Goal: Transaction & Acquisition: Purchase product/service

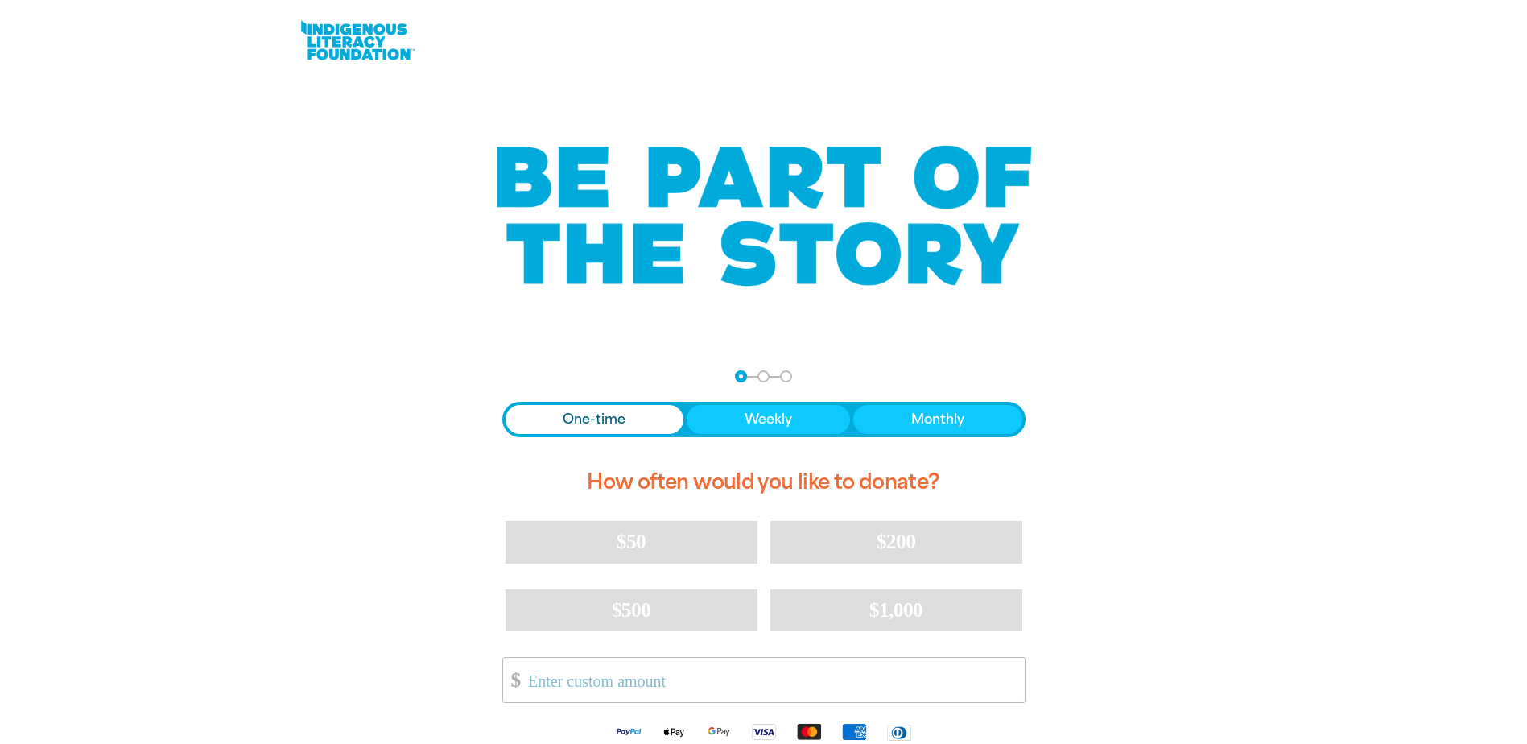
click at [244, 508] on div at bounding box center [763, 602] width 1527 height 504
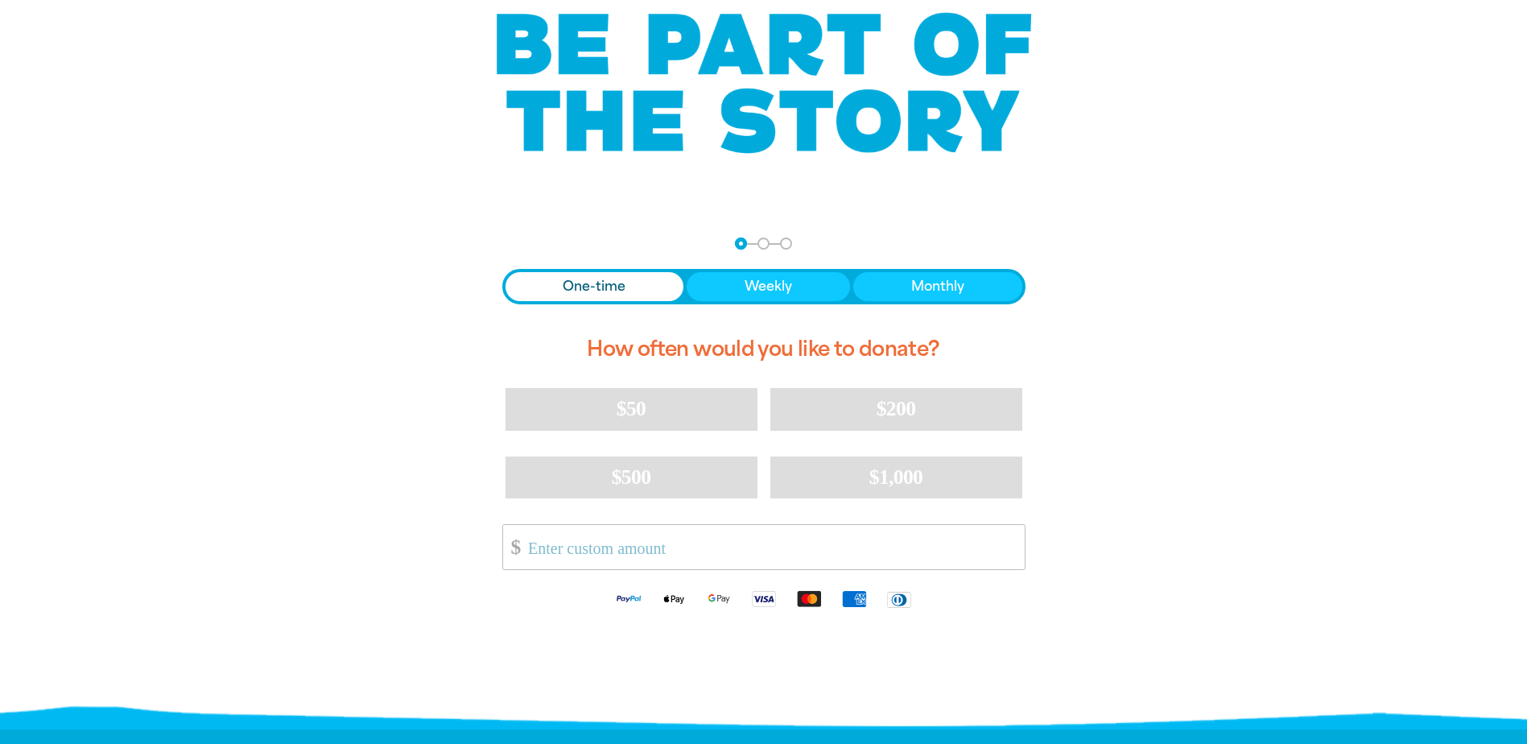
scroll to position [161, 0]
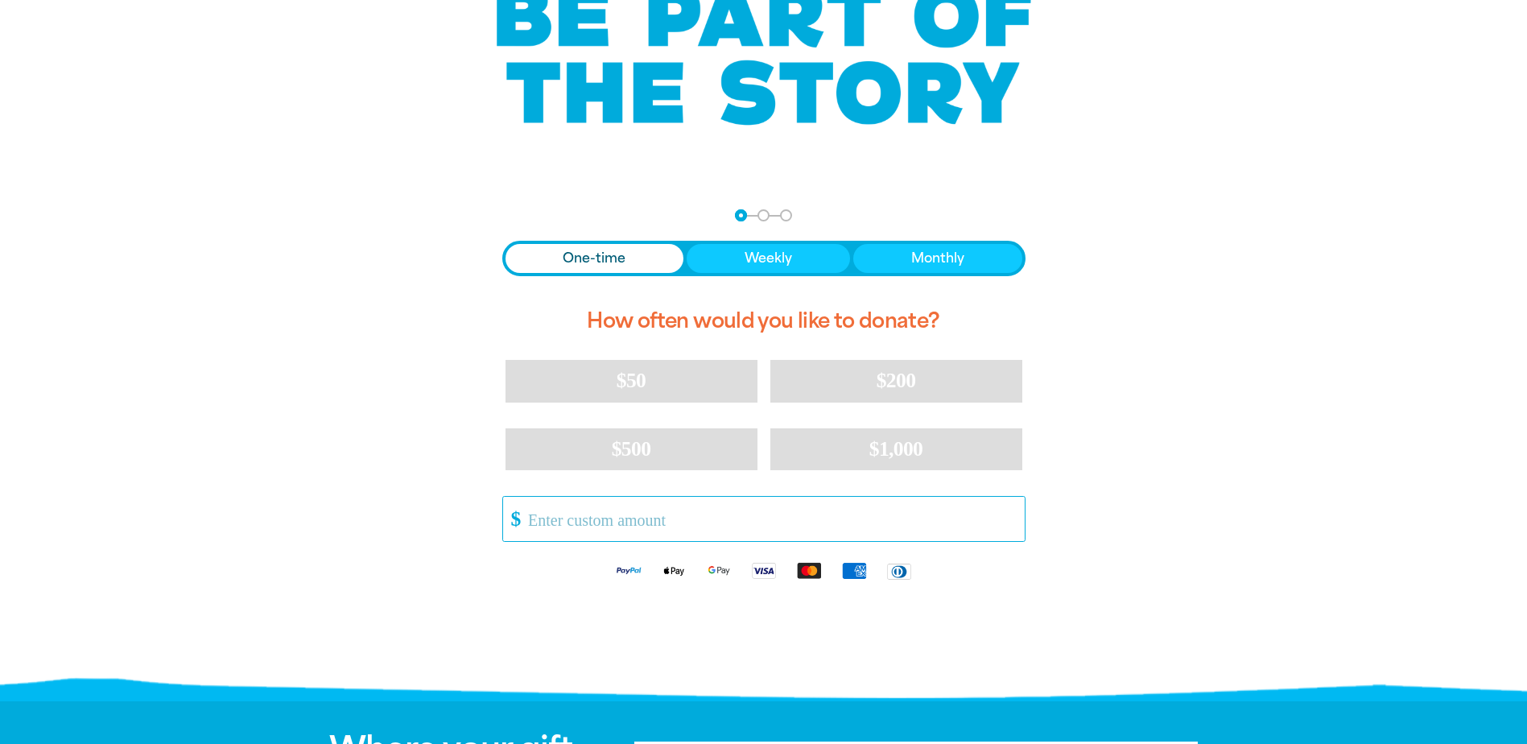
click at [601, 514] on input "Other Amount" at bounding box center [770, 519] width 507 height 44
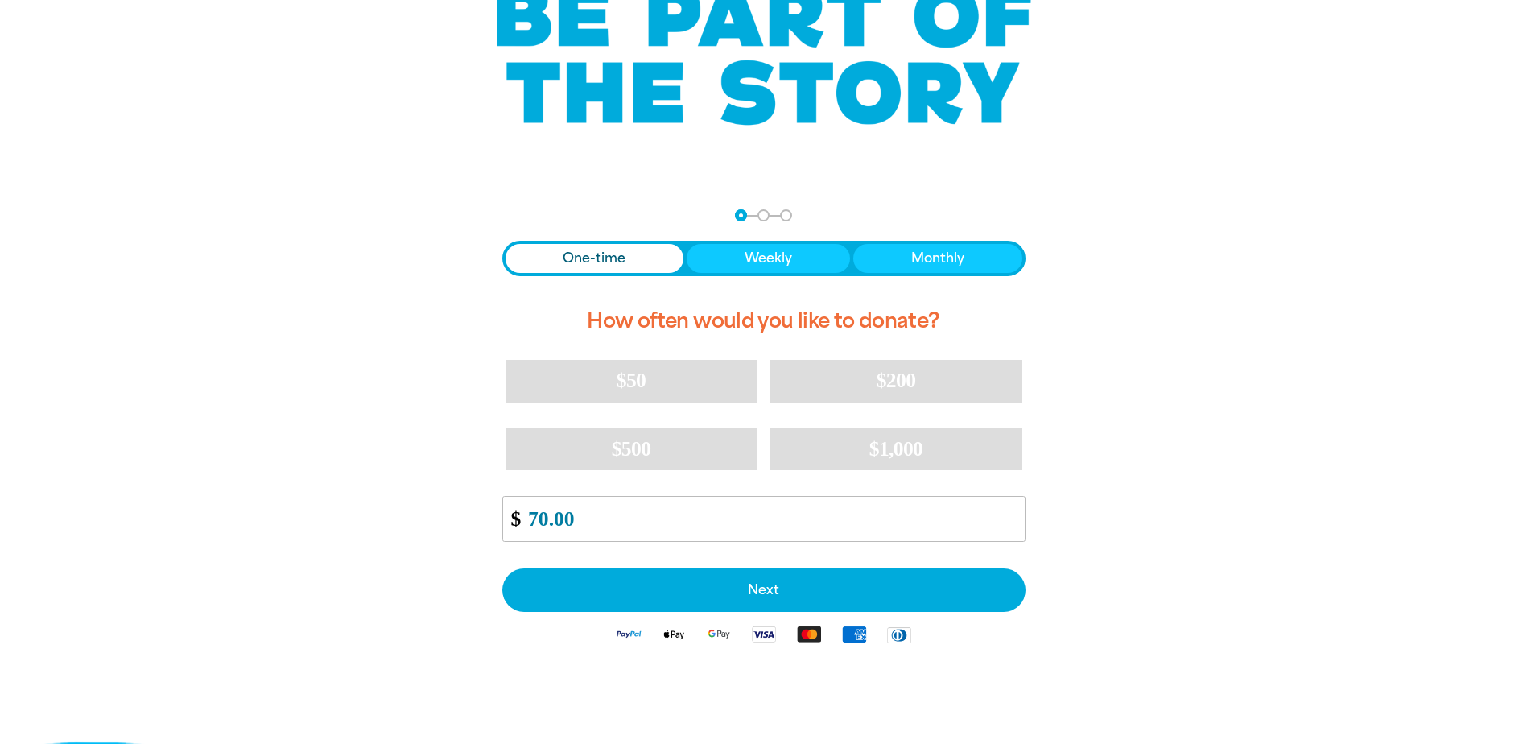
click at [399, 573] on div "arrow_back Back Step 1 Step 2 Step 3 One-time Weekly Monthly How often would yo…" at bounding box center [764, 472] width 966 height 567
click at [542, 518] on input "70.00" at bounding box center [770, 519] width 507 height 44
click at [299, 622] on div "arrow_back Back Step 1 Step 2 Step 3 One-time Weekly Monthly How often would yo…" at bounding box center [764, 472] width 966 height 567
type input "80.00"
click at [336, 609] on div "arrow_back Back Step 1 Step 2 Step 3 One-time Weekly Monthly How often would yo…" at bounding box center [764, 472] width 966 height 567
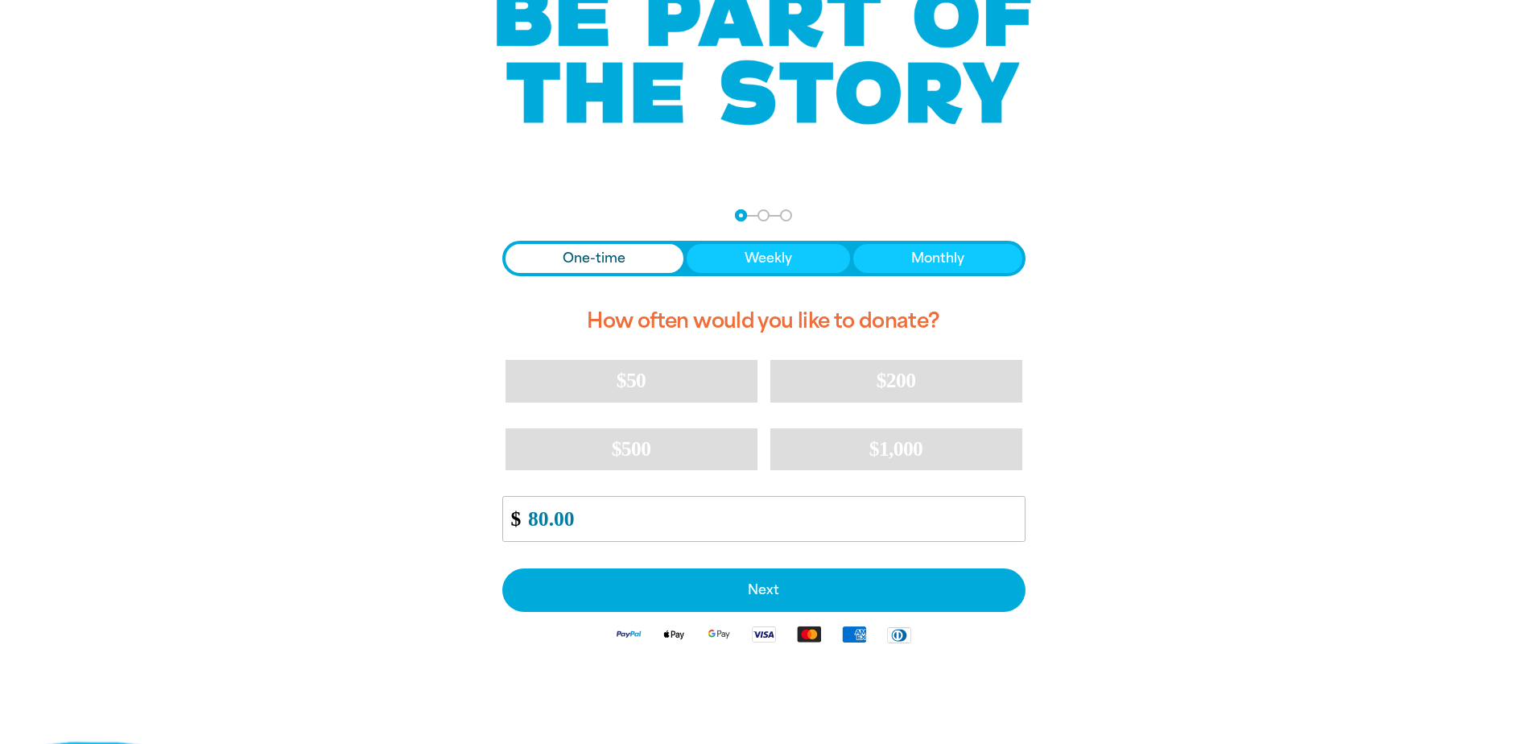
click at [385, 513] on div "arrow_back Back Step 1 Step 2 Step 3 One-time Weekly Monthly How often would yo…" at bounding box center [764, 472] width 966 height 567
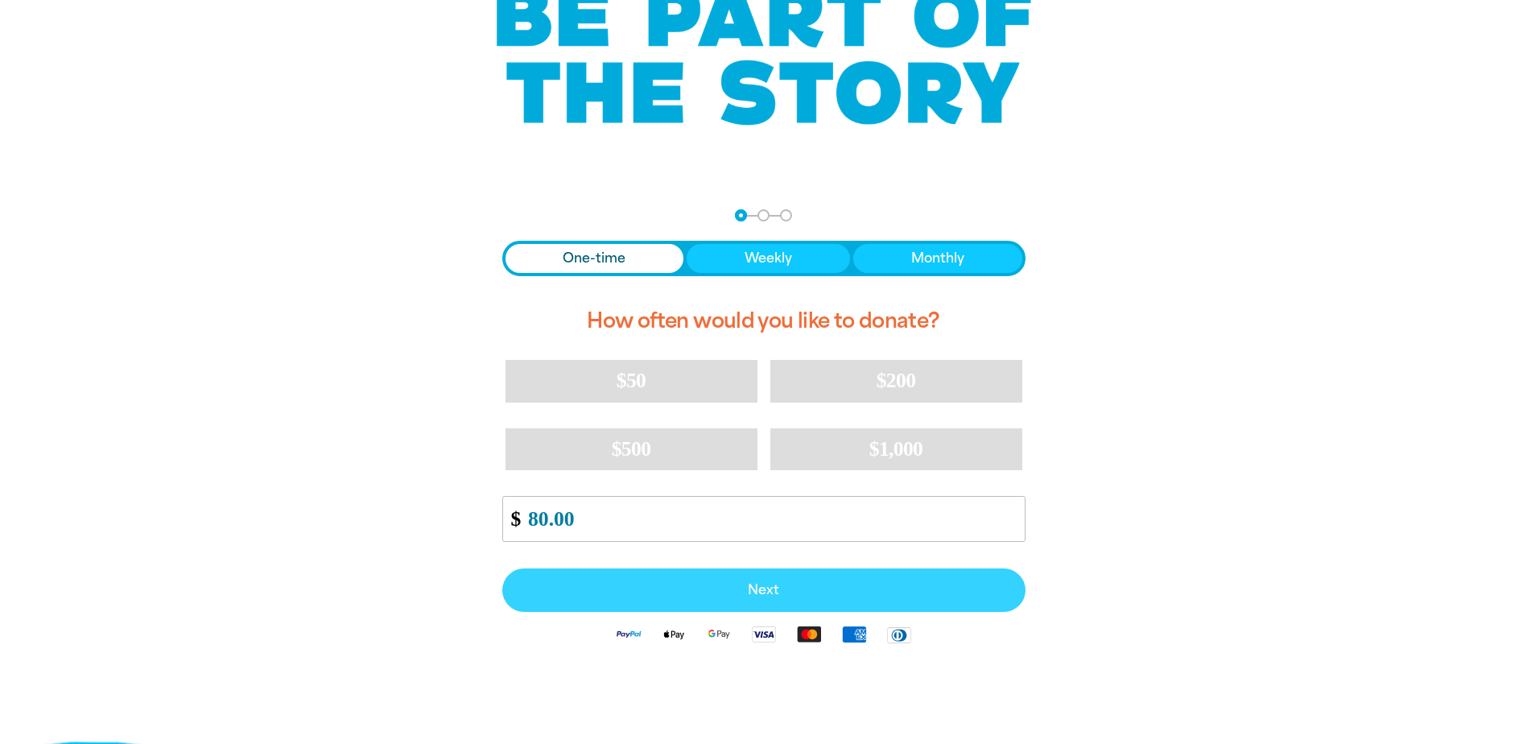
click at [795, 593] on span "Next" at bounding box center [764, 589] width 488 height 13
select select "AU"
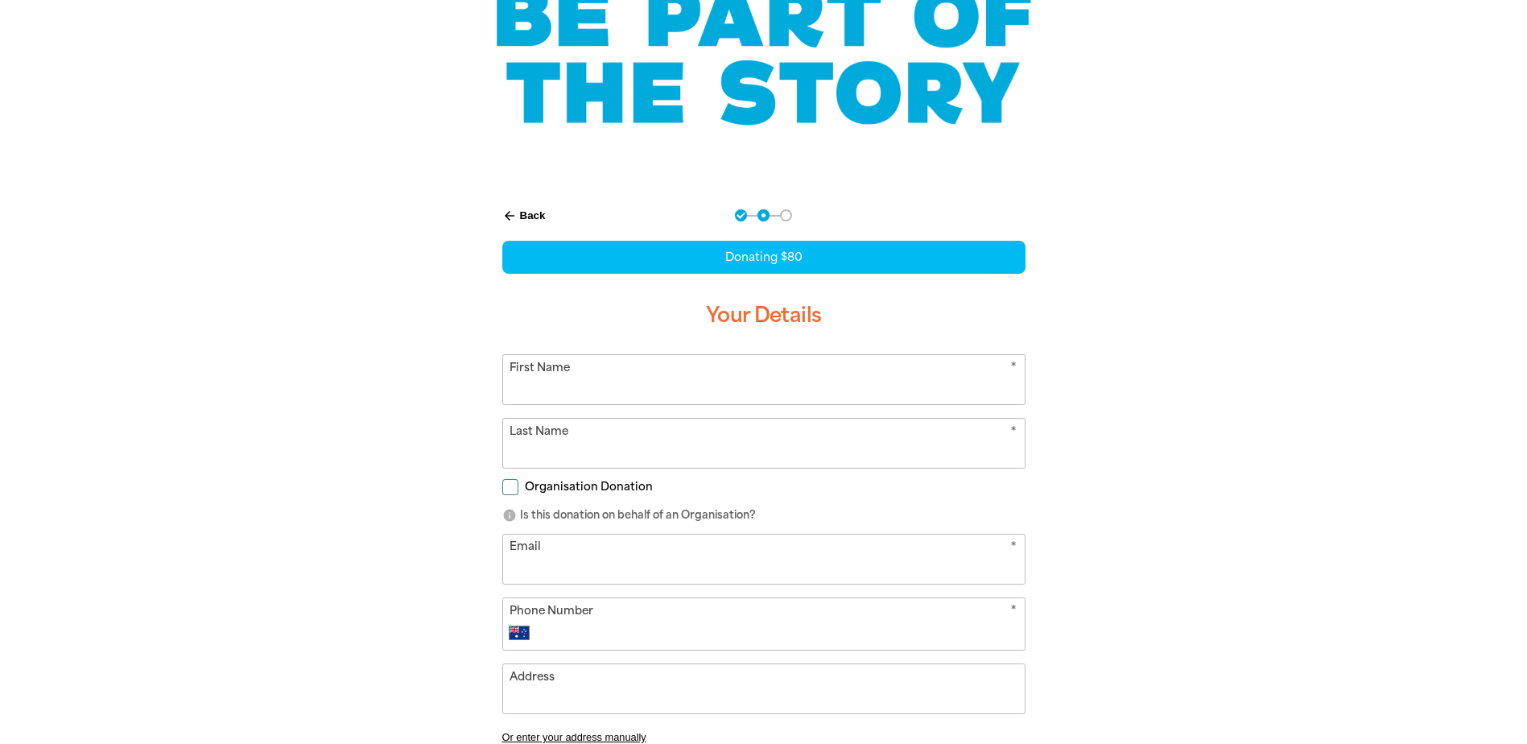
click at [666, 383] on input "First Name" at bounding box center [764, 379] width 522 height 49
type input "A"
type input "Wa"
click at [657, 446] on input "Last Name" at bounding box center [764, 443] width 522 height 49
type input "Siu"
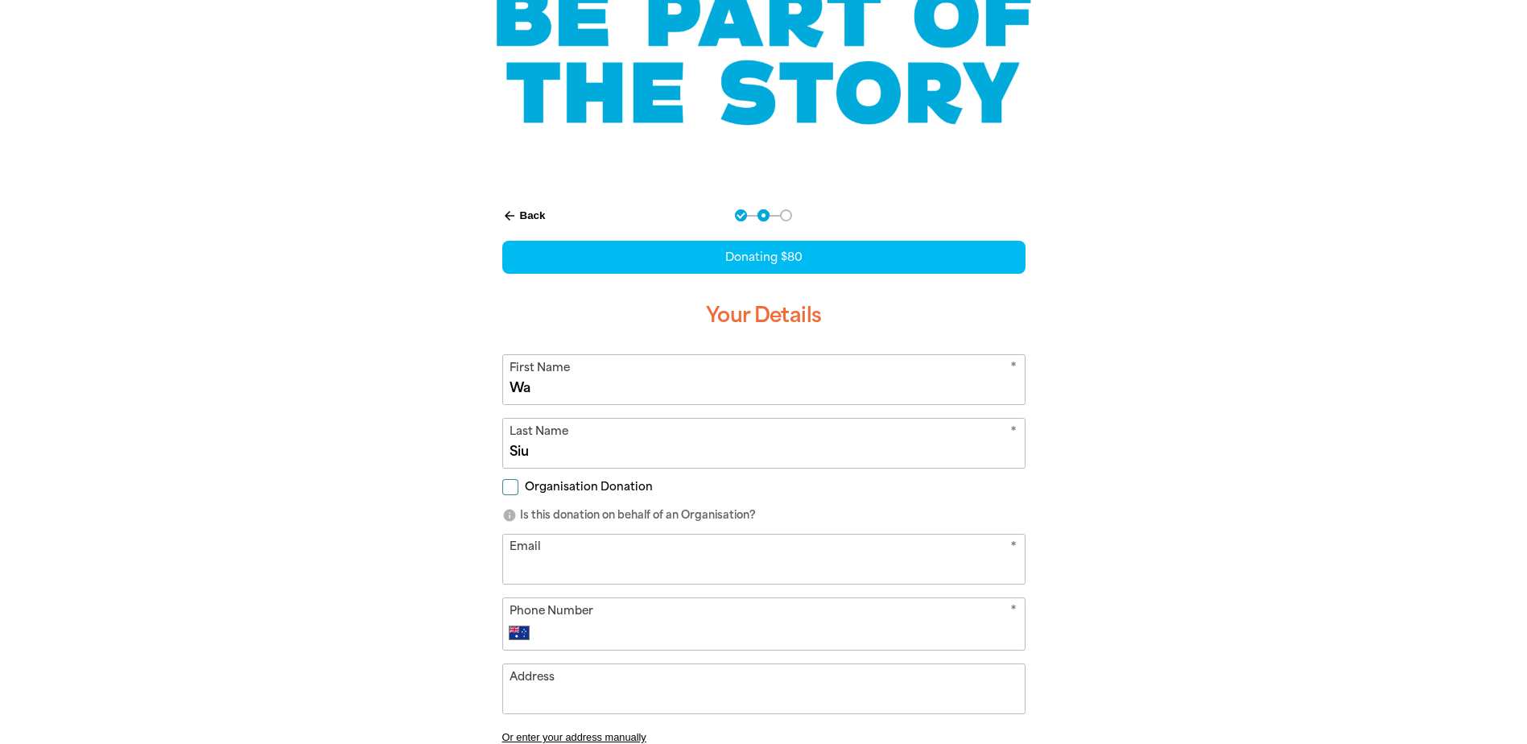
click at [401, 498] on div "arrow_back Back Step 1 Step 2 Step 3 Donating $80 Your Details * First Name Wa …" at bounding box center [764, 563] width 966 height 748
click at [513, 487] on input "Organisation Donation" at bounding box center [510, 487] width 16 height 16
checkbox input "true"
select select "AU"
click at [570, 571] on input "Organisation Name" at bounding box center [764, 558] width 522 height 49
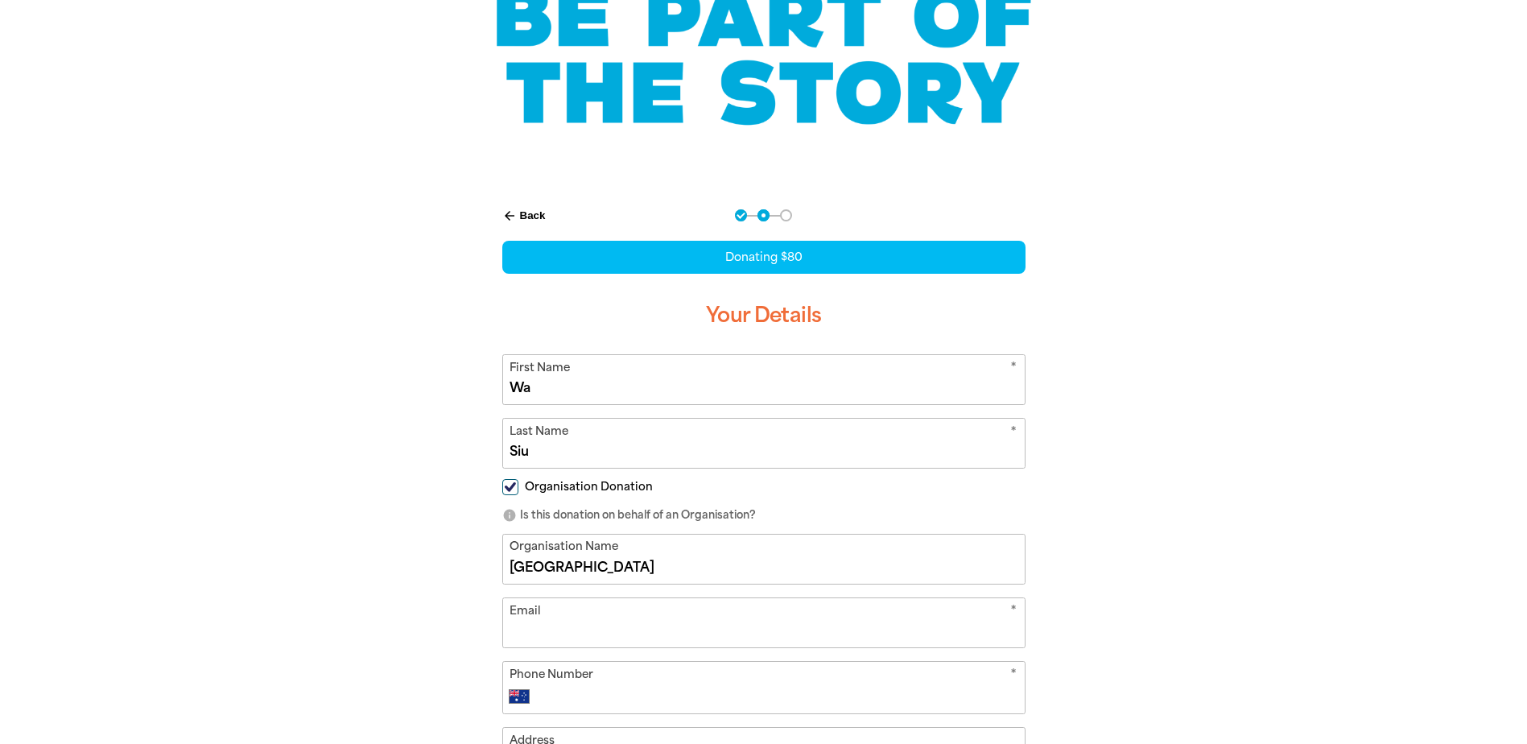
type input "[GEOGRAPHIC_DATA]"
click at [423, 592] on div "arrow_back Back Step 1 Step 2 Step 3 Donating $80 Your Details * First Name Wa …" at bounding box center [764, 595] width 966 height 812
click at [590, 625] on input "Email" at bounding box center [764, 622] width 522 height 49
type input "[PERSON_NAME][EMAIL_ADDRESS][PERSON_NAME][DOMAIN_NAME]"
type input "[PHONE_NUMBER]"
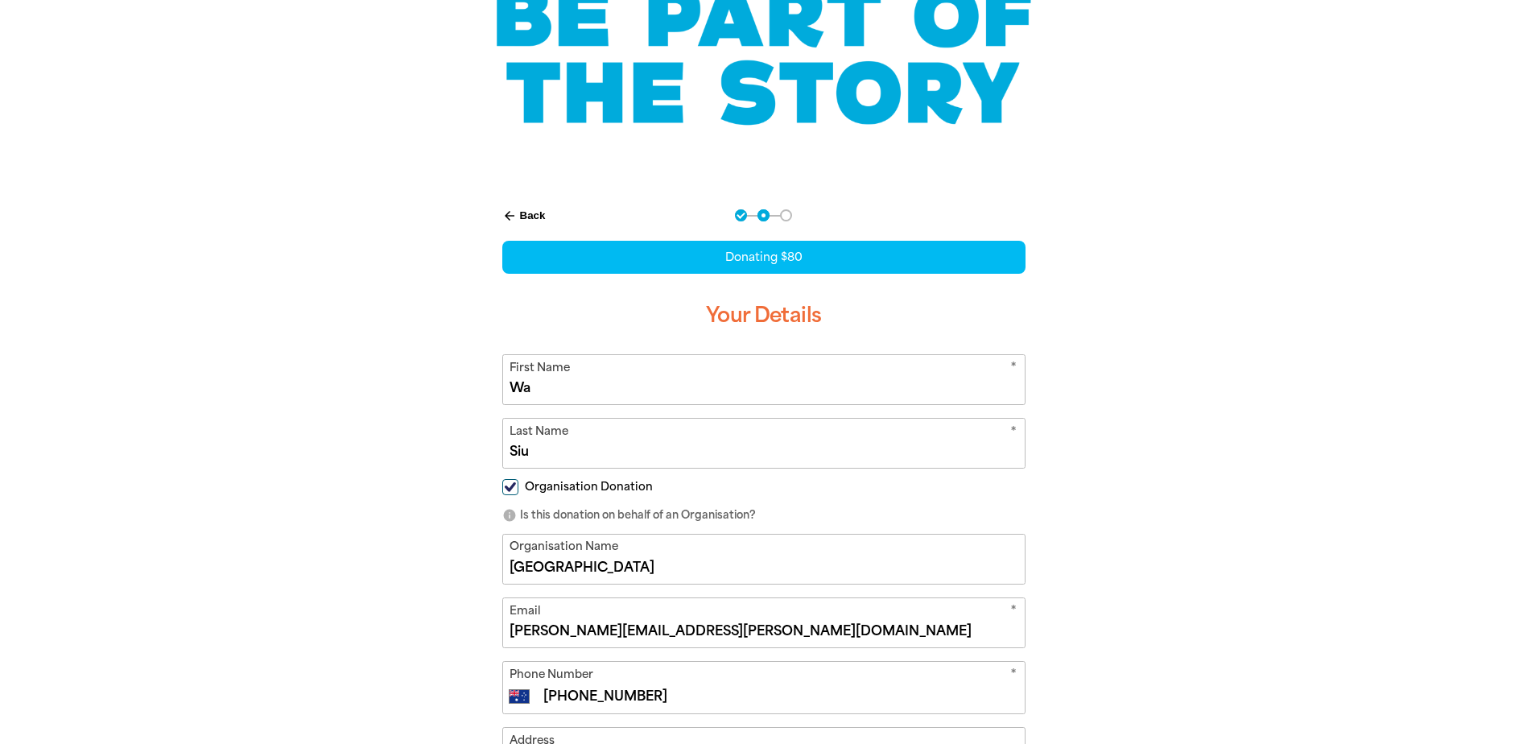
click at [324, 588] on div "arrow_back Back Step 1 Step 2 Step 3 Donating $80 Your Details * First Name Wa …" at bounding box center [764, 595] width 966 height 813
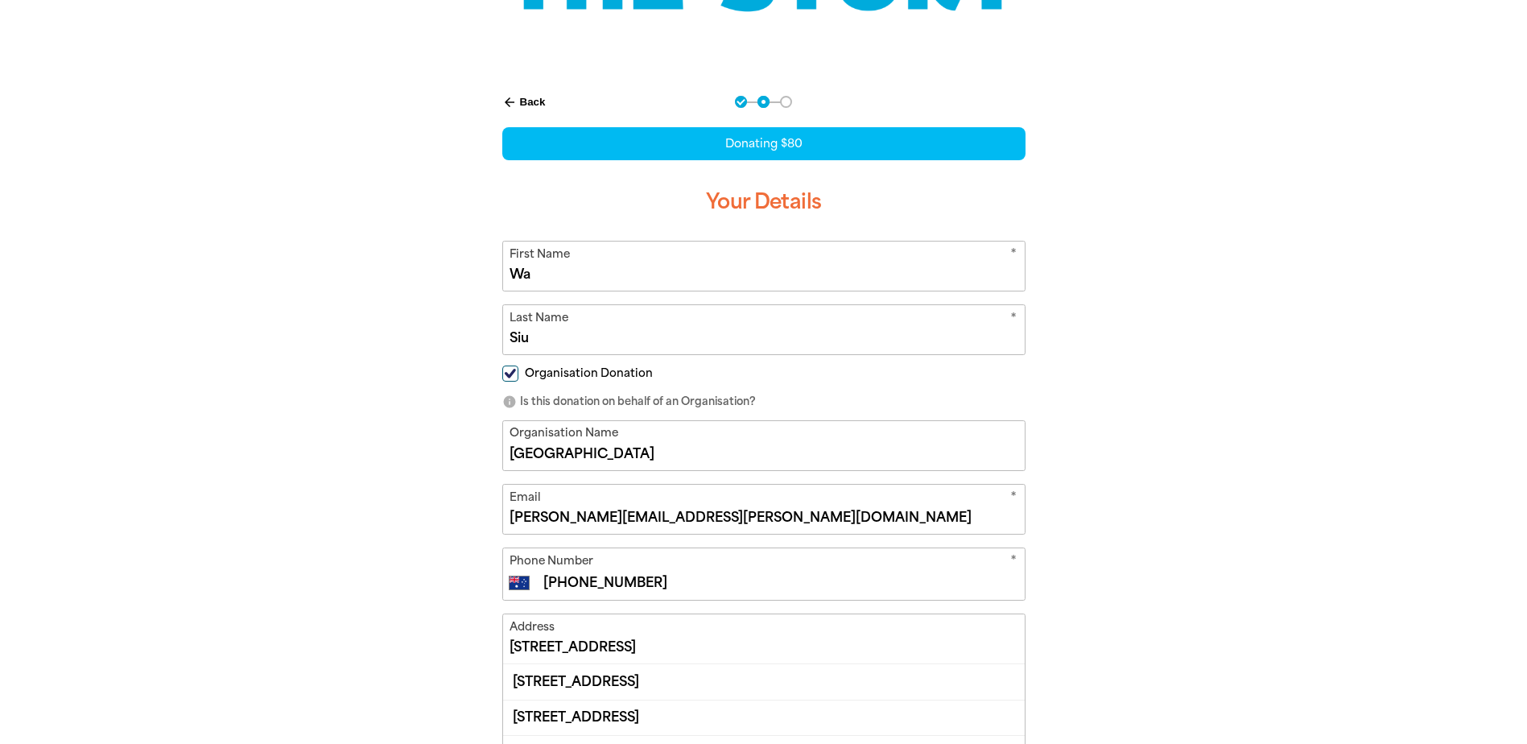
scroll to position [483, 0]
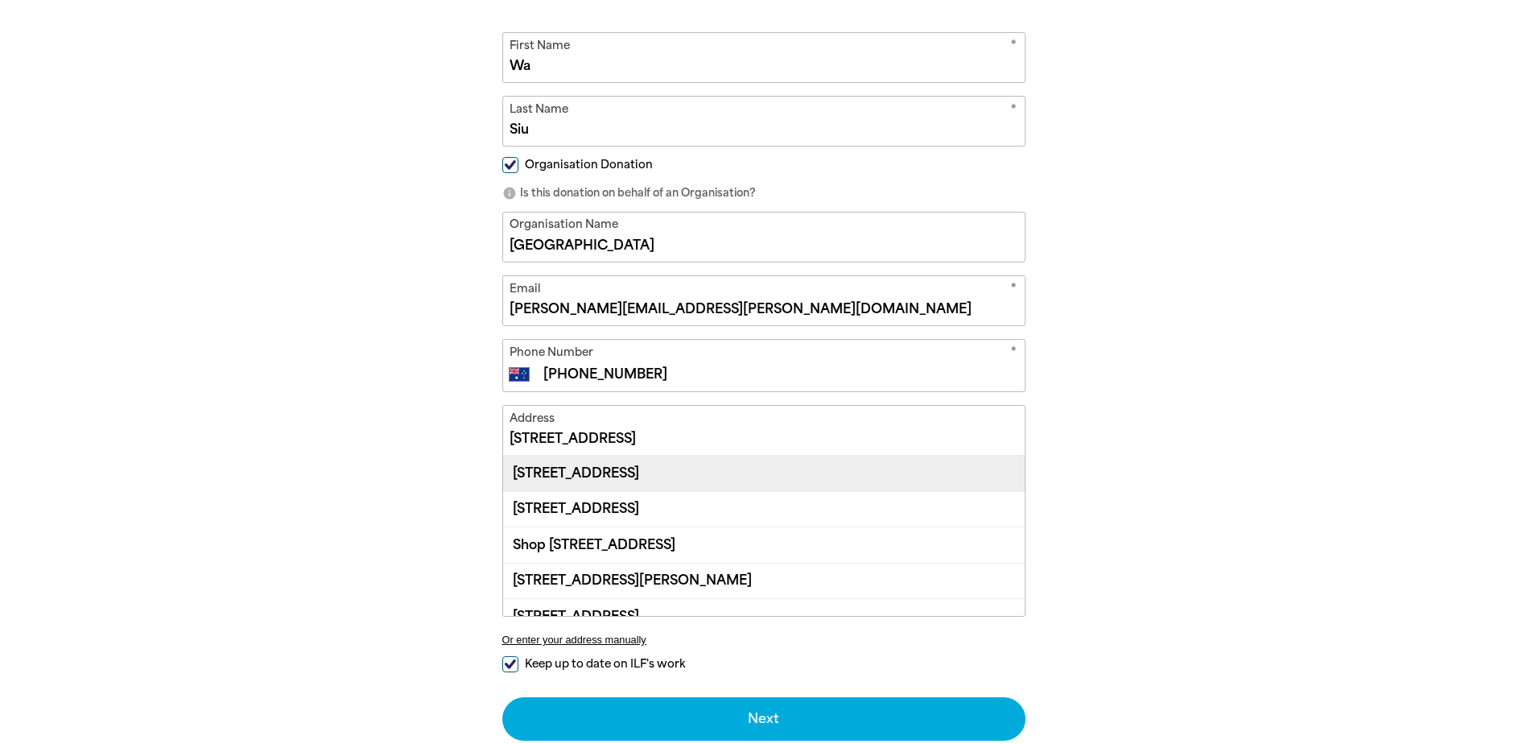
click at [649, 486] on div "[STREET_ADDRESS]" at bounding box center [764, 473] width 522 height 35
type input "[STREET_ADDRESS]"
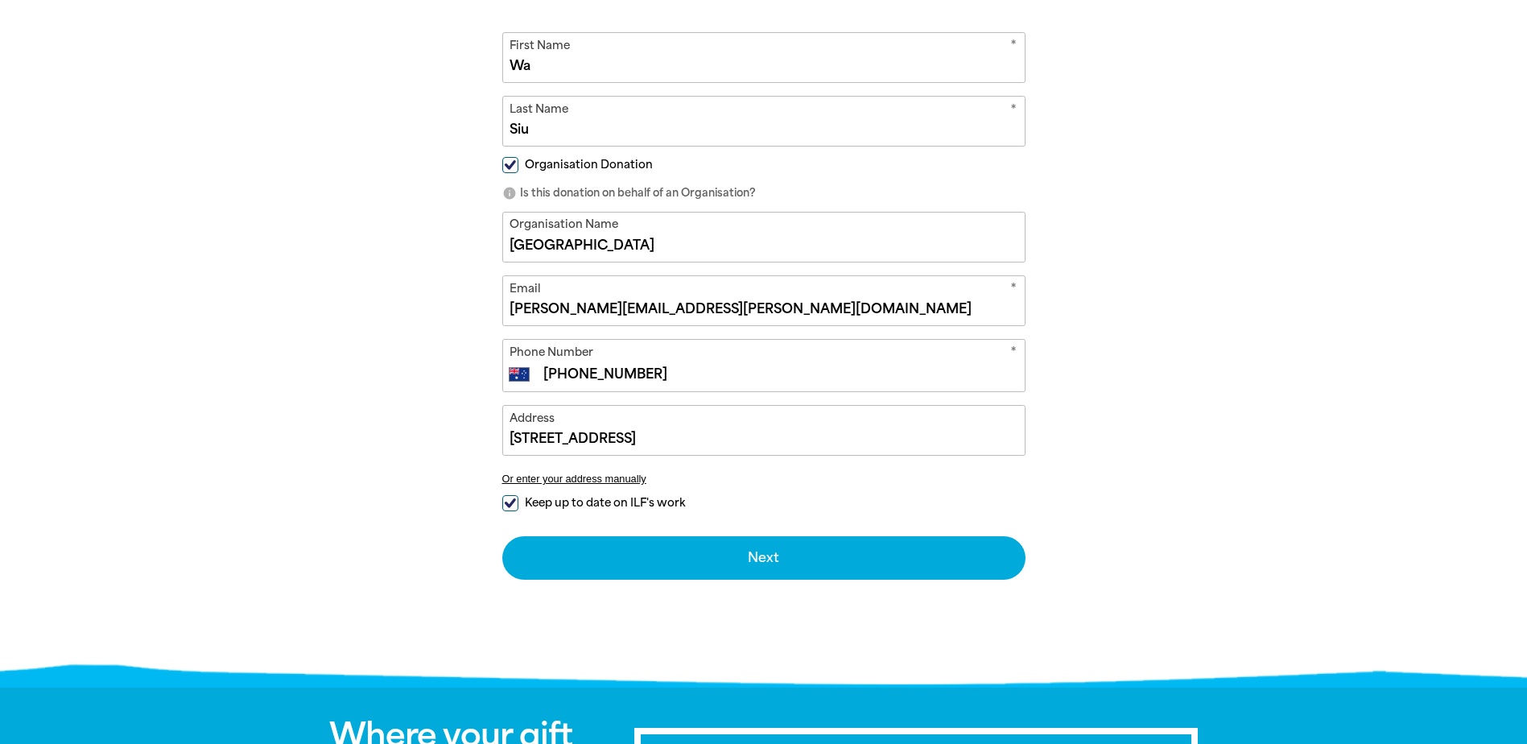
click at [417, 497] on div "arrow_back Back Step 1 Step 2 Step 3 Donating $80 Your Details * First Name Wa …" at bounding box center [764, 273] width 966 height 812
click at [516, 504] on input "Keep up to date on ILF's work" at bounding box center [510, 503] width 16 height 16
checkbox input "false"
click at [415, 483] on div "arrow_back Back Step 1 Step 2 Step 3 Donating $80 Your Details * First Name Wa …" at bounding box center [764, 273] width 966 height 812
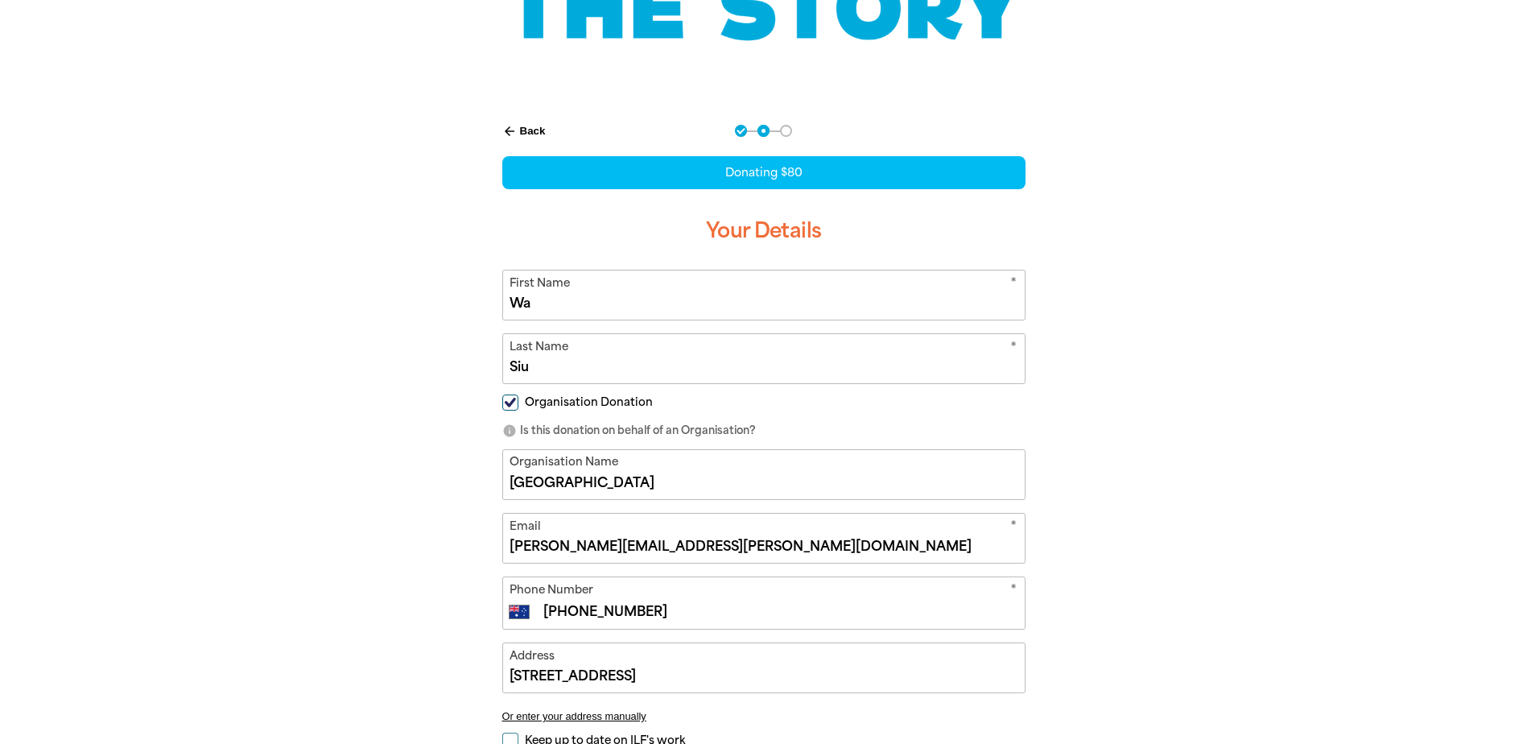
scroll to position [241, 0]
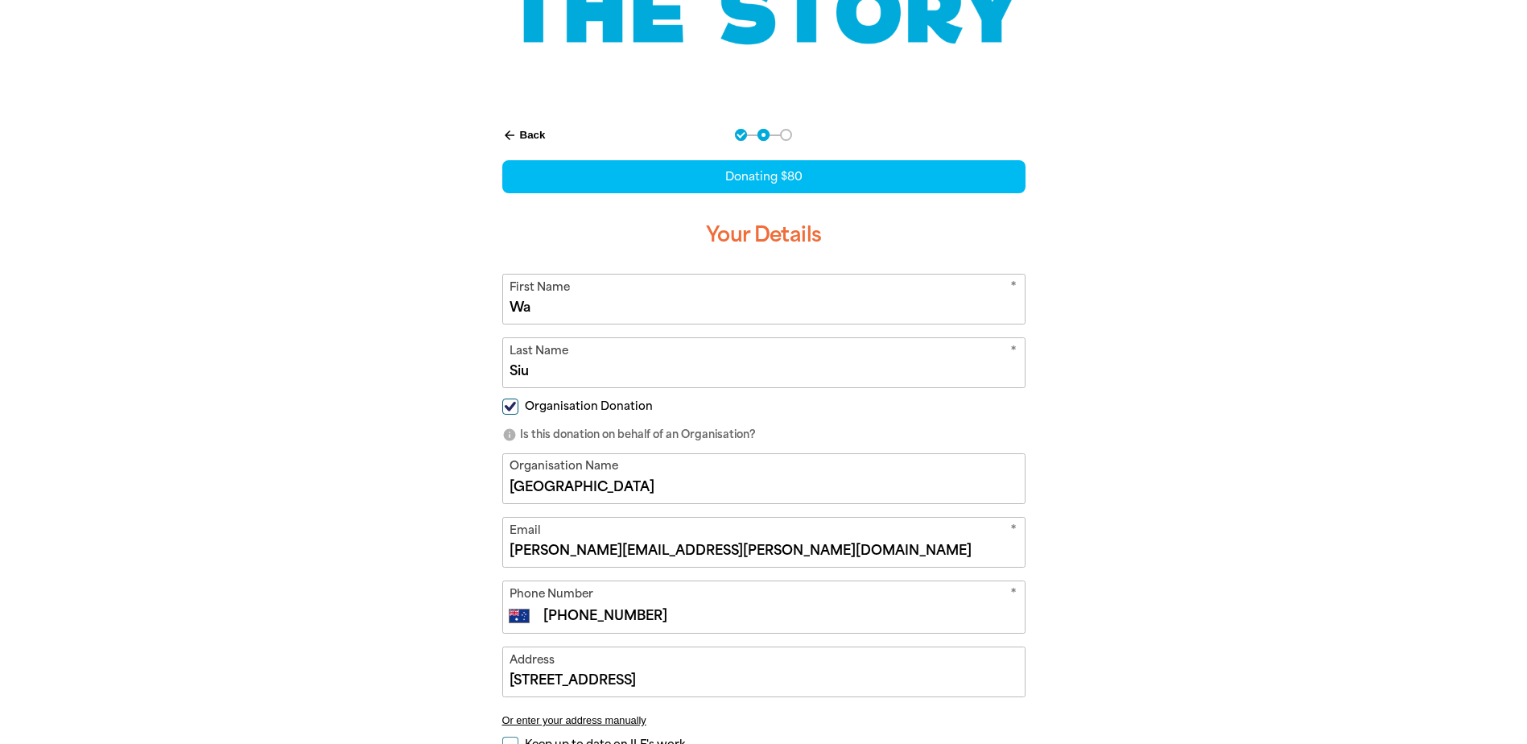
click at [535, 134] on button "arrow_back Back" at bounding box center [524, 135] width 56 height 27
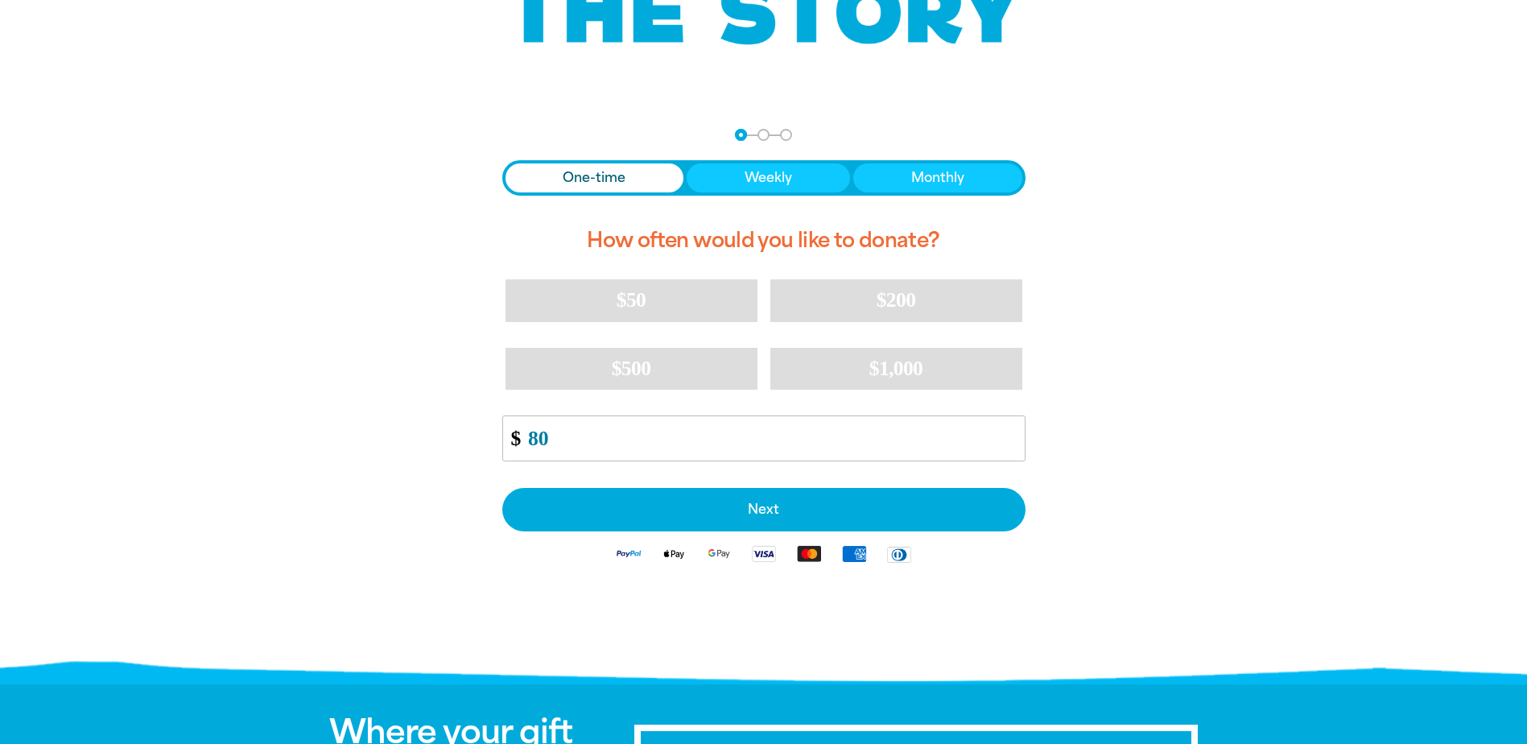
scroll to position [344, 0]
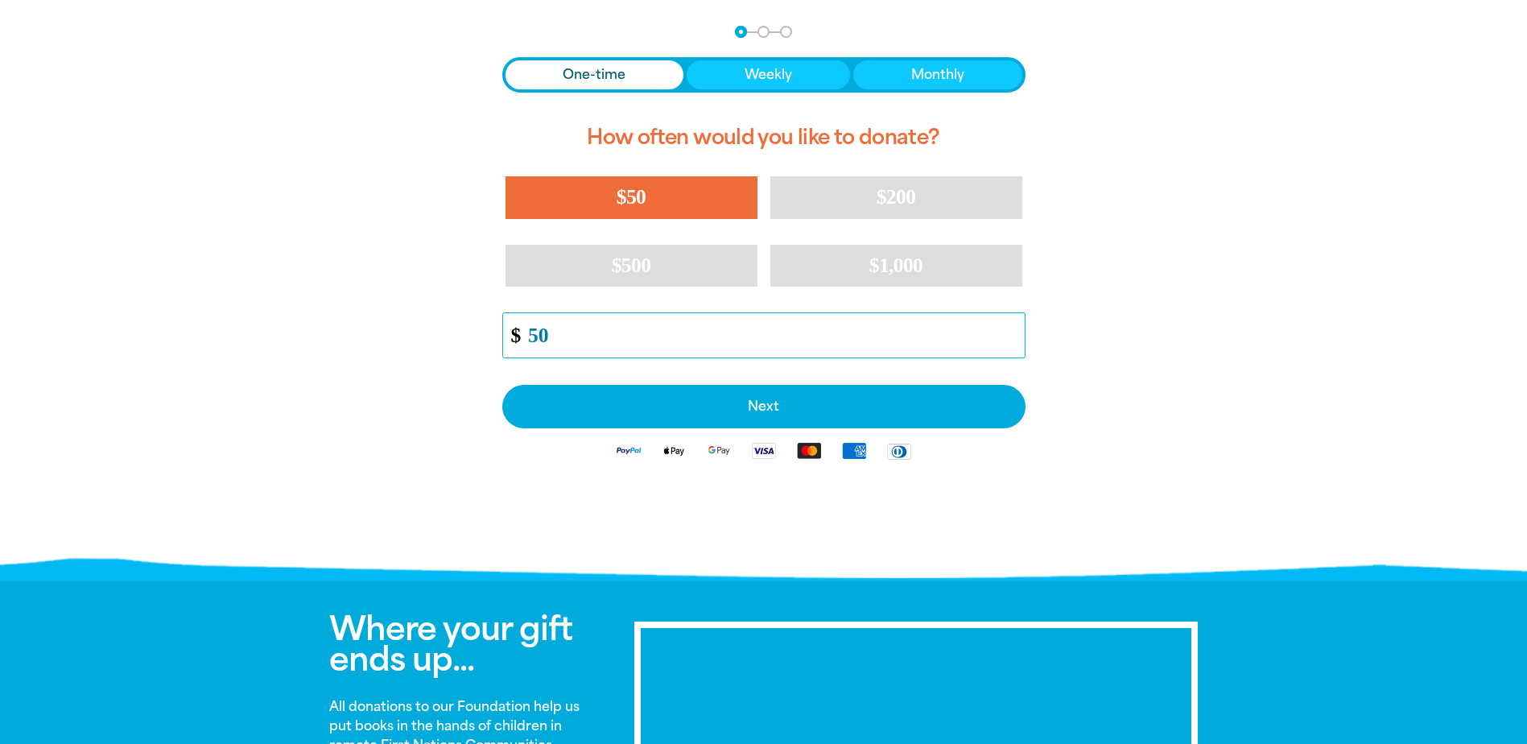
type input "50"
click at [293, 299] on div "arrow_back Back Step 1 Step 2 Step 3 One-time Weekly Monthly How often would yo…" at bounding box center [764, 289] width 966 height 567
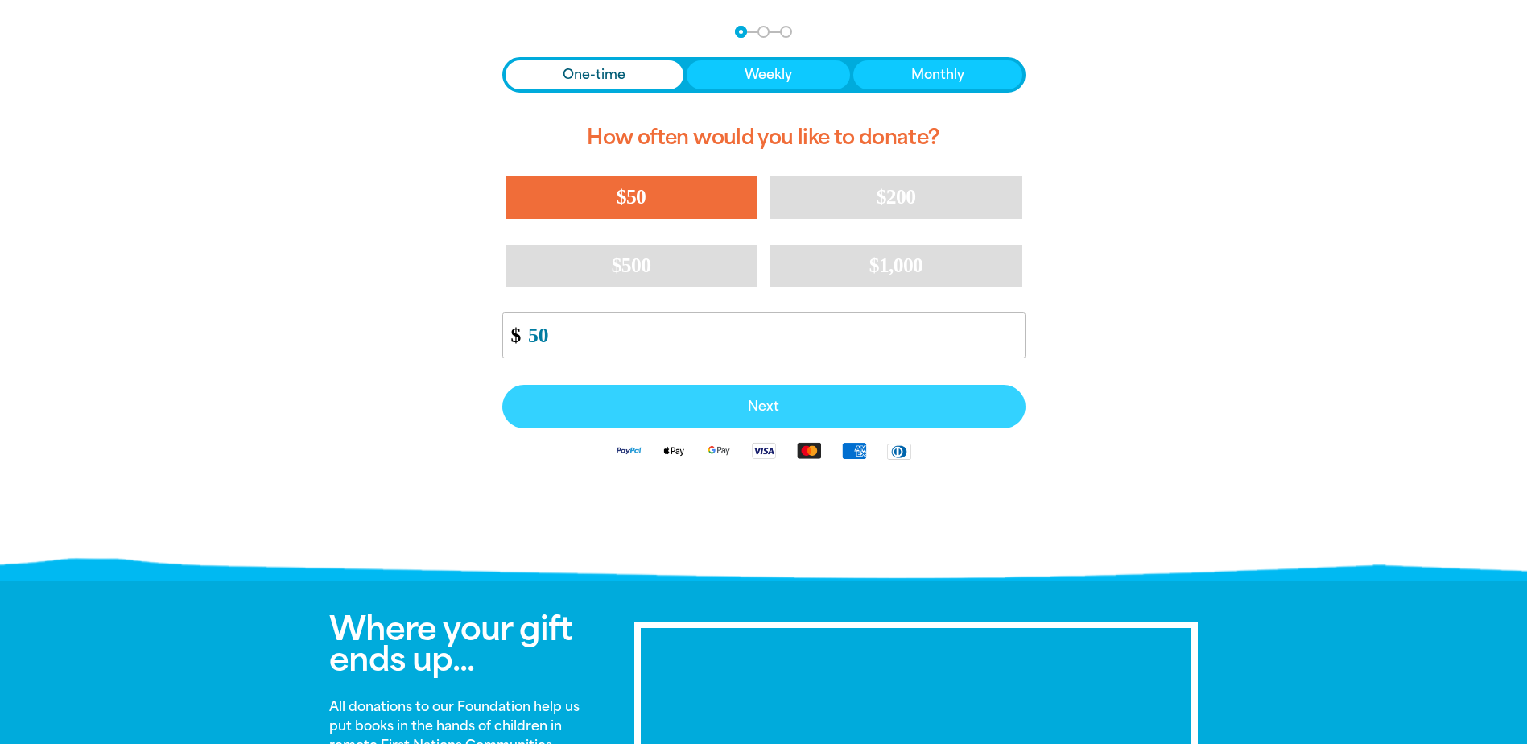
click at [745, 410] on span "Next" at bounding box center [764, 406] width 488 height 13
select select "AU"
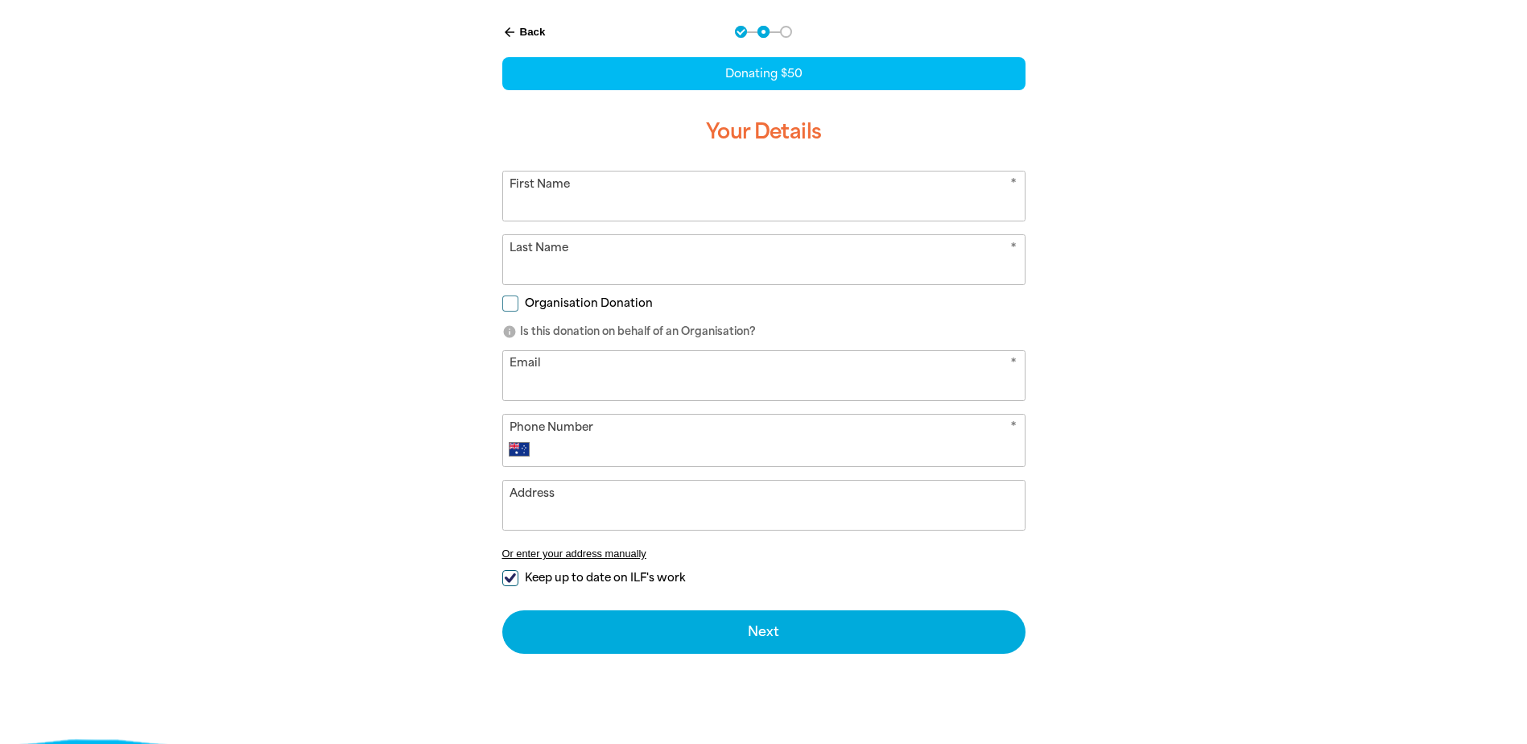
click at [588, 200] on input "First Name" at bounding box center [764, 195] width 522 height 49
type input "Wa"
type input "Siu"
type input "[PERSON_NAME][EMAIL_ADDRESS][PERSON_NAME][DOMAIN_NAME]"
type input "[PHONE_NUMBER]"
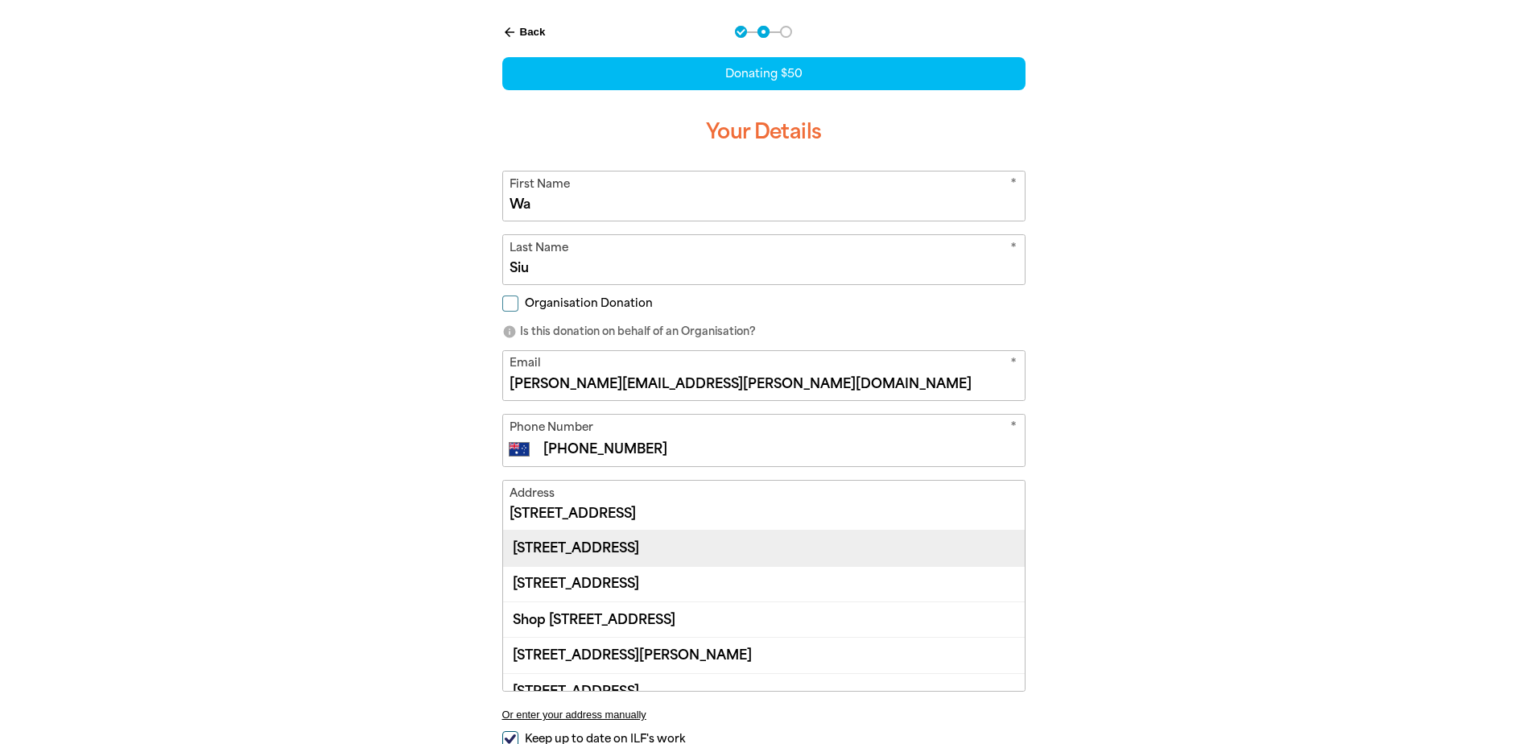
click at [602, 538] on div "[STREET_ADDRESS]" at bounding box center [764, 547] width 522 height 35
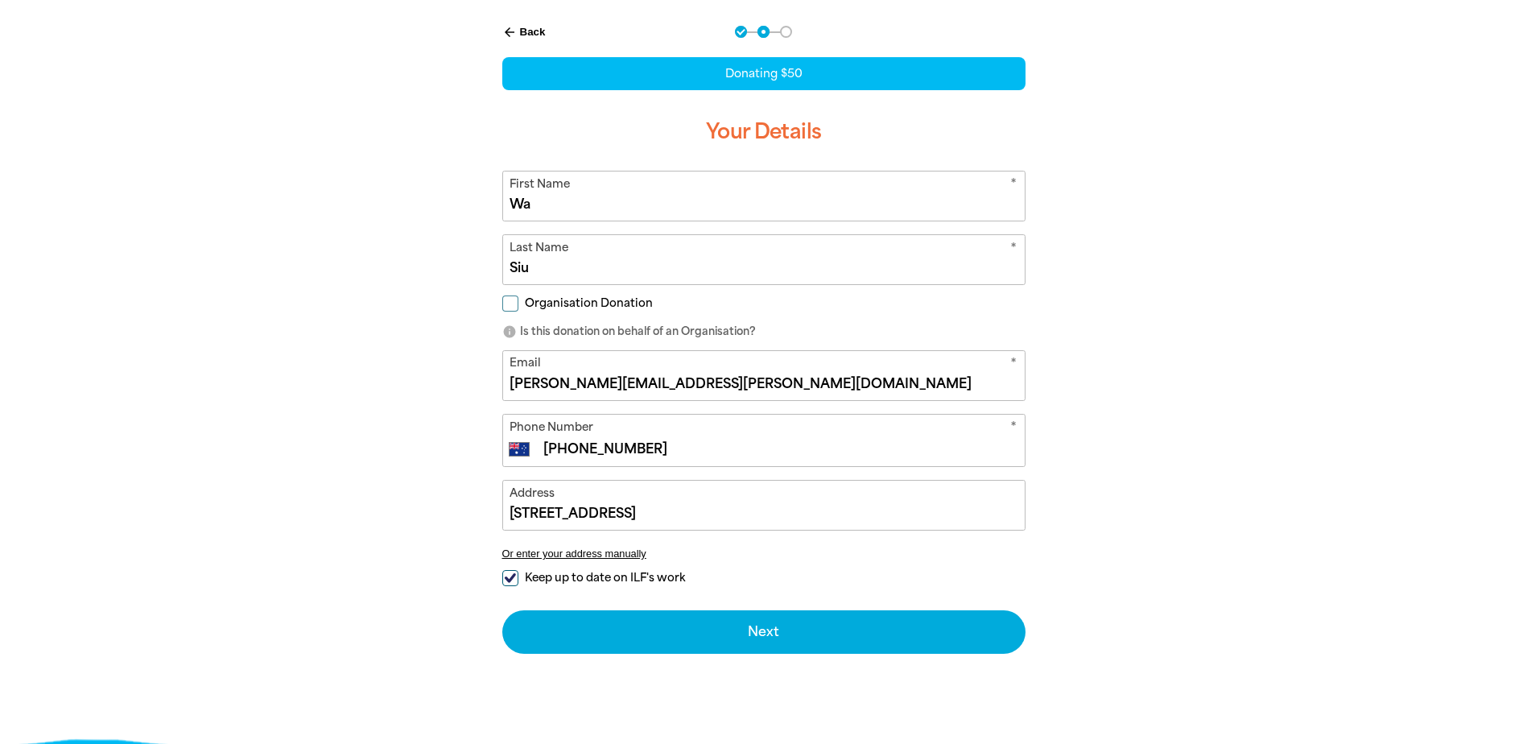
type input "[STREET_ADDRESS]"
click at [315, 404] on div "arrow_back Back Step 1 Step 2 Step 3 Donating $50 Your Details * First Name Wa …" at bounding box center [764, 380] width 966 height 748
click at [513, 305] on input "Organisation Donation" at bounding box center [510, 303] width 16 height 16
checkbox input "true"
select select "AU"
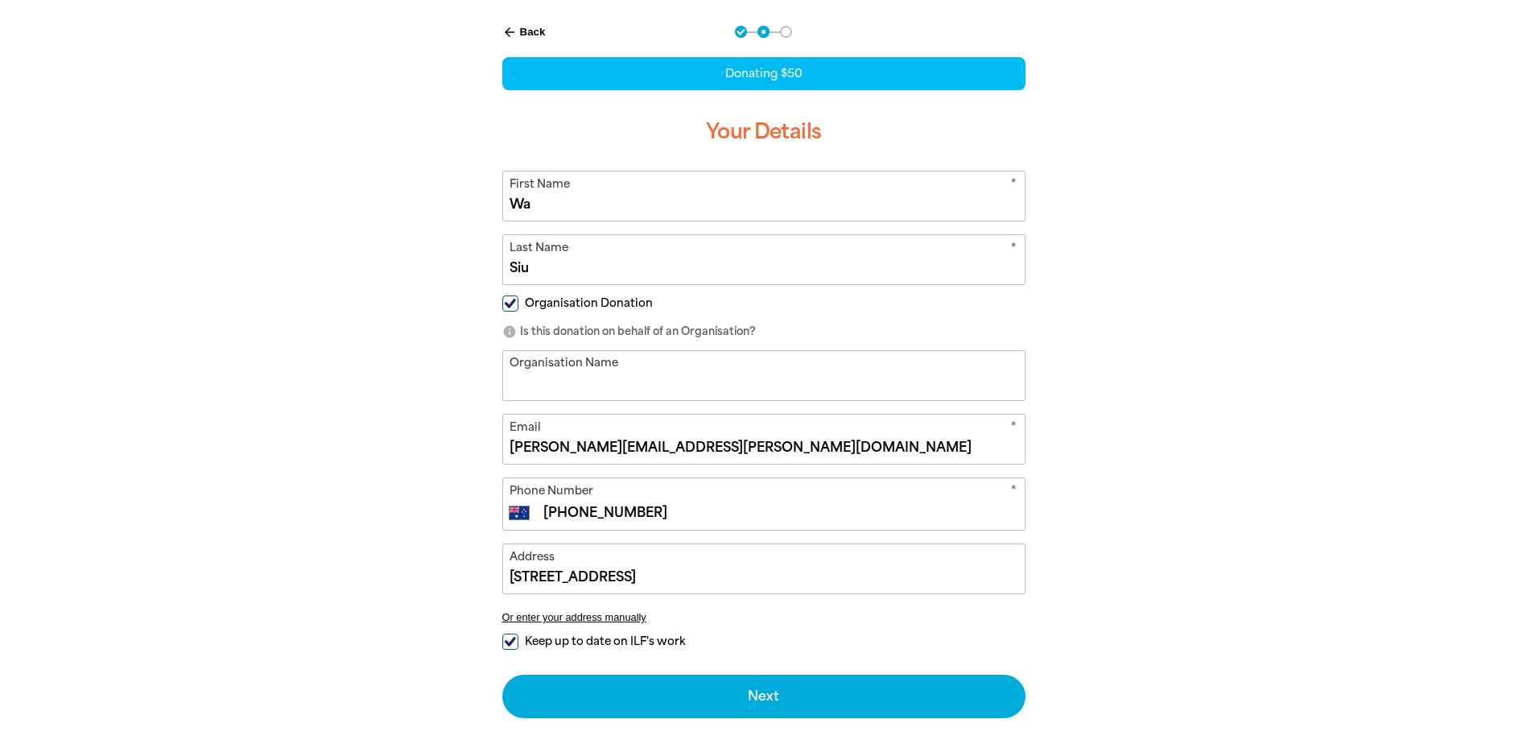
click at [596, 376] on input "Organisation Name" at bounding box center [764, 375] width 522 height 49
type input "[GEOGRAPHIC_DATA]"
click at [375, 425] on div "arrow_back Back Step 1 Step 2 Step 3 Donating $50 Your Details * First Name Wa …" at bounding box center [764, 412] width 966 height 812
click at [506, 647] on input "Keep up to date on ILF's work" at bounding box center [510, 641] width 16 height 16
checkbox input "false"
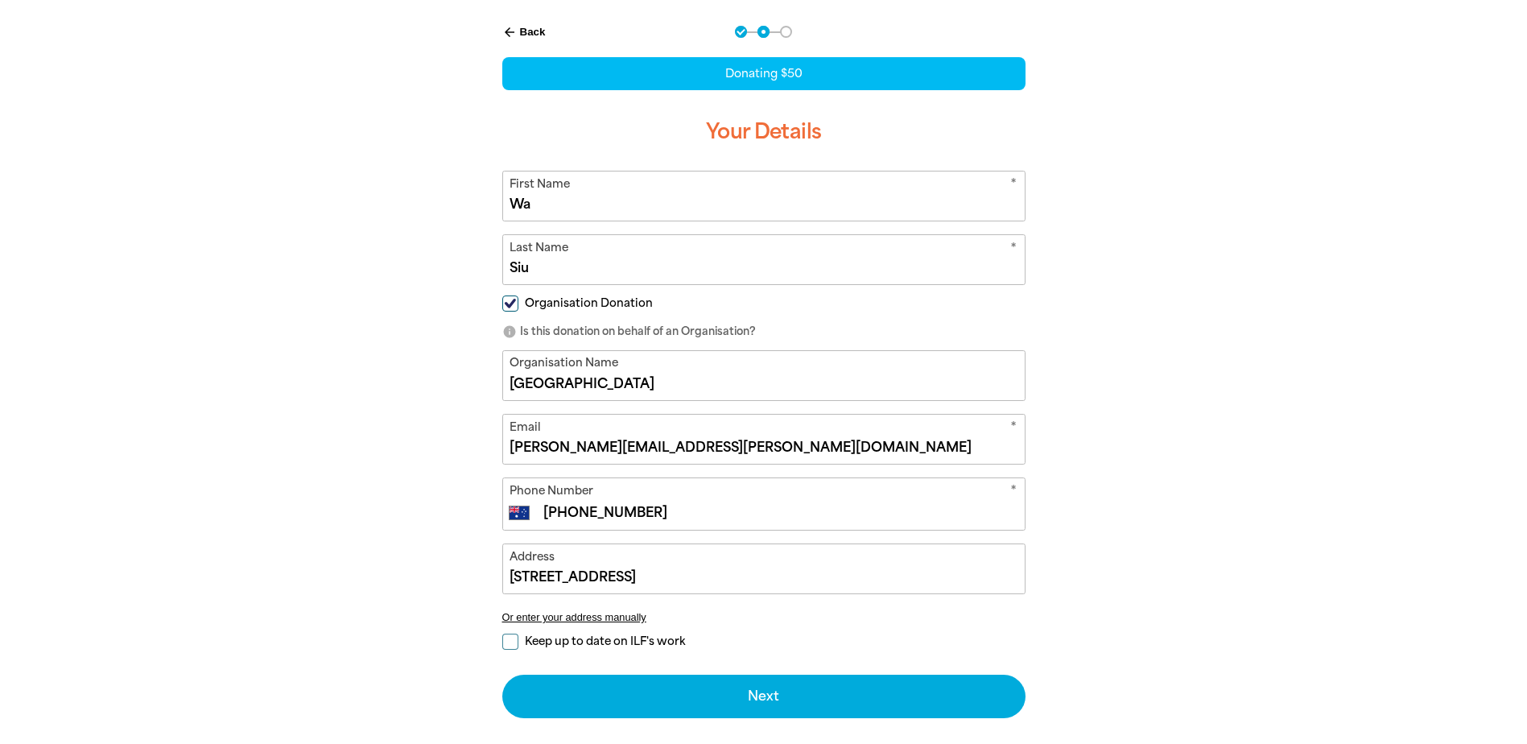
click at [340, 505] on div "arrow_back Back Step 1 Step 2 Step 3 Donating $50 Your Details * First Name Wa …" at bounding box center [764, 412] width 966 height 812
click at [343, 494] on div "arrow_back Back Step 1 Step 2 Step 3 Donating $50 Your Details * First Name Wa …" at bounding box center [764, 412] width 966 height 812
click at [524, 37] on button "arrow_back Back" at bounding box center [524, 32] width 56 height 27
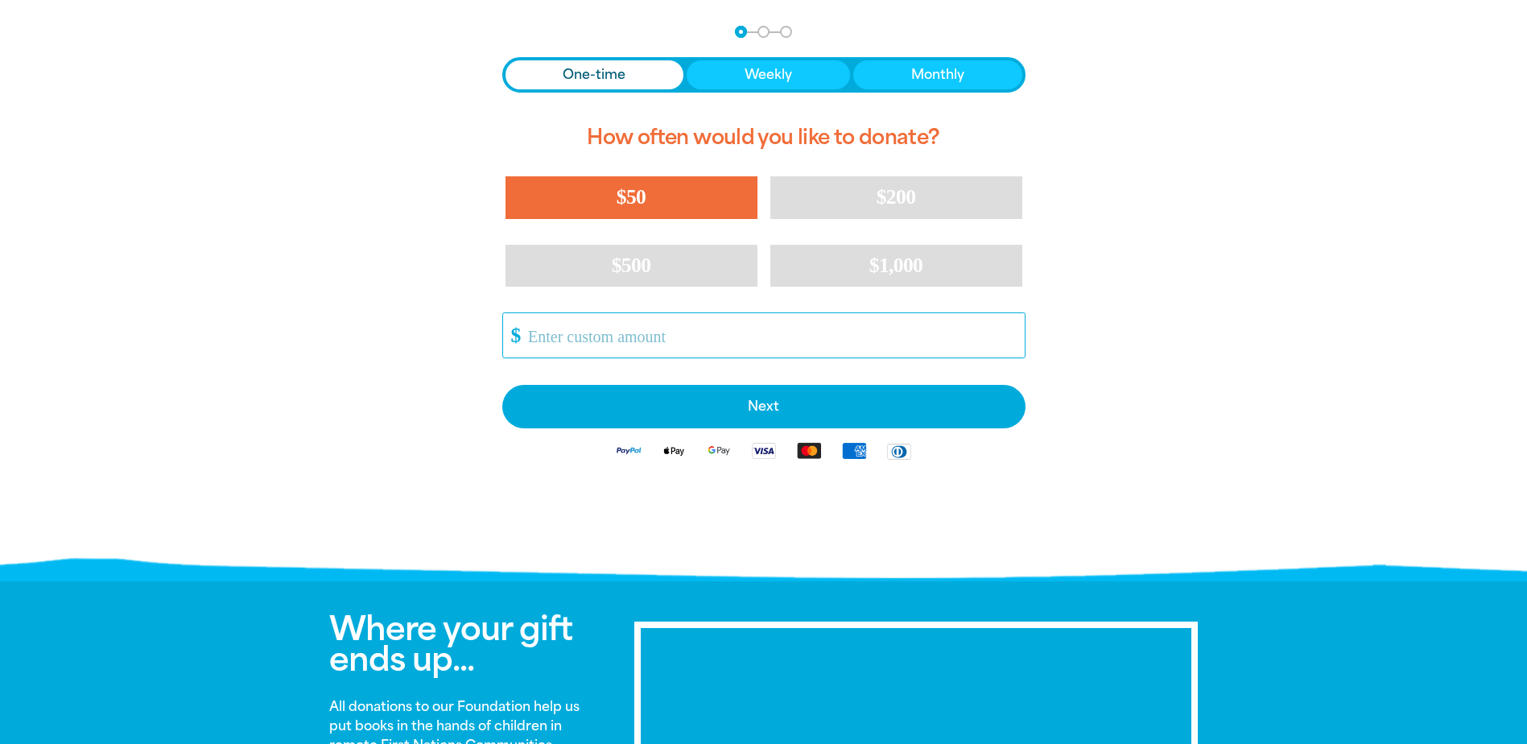
click at [571, 338] on input "Other Amount" at bounding box center [770, 335] width 507 height 44
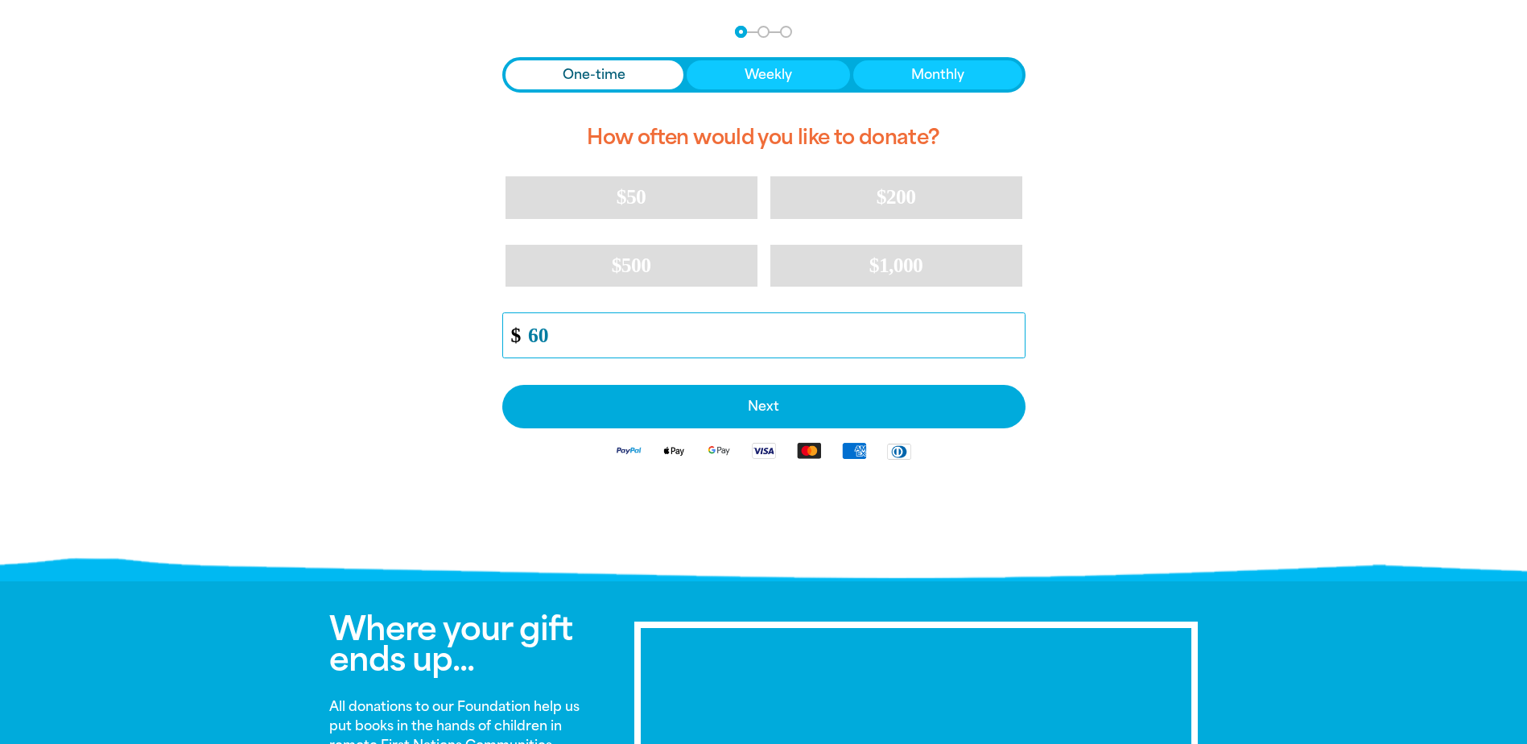
type input "60"
click at [327, 365] on div "arrow_back Back Step 1 Step 2 Step 3 One-time Weekly Monthly How often would yo…" at bounding box center [764, 289] width 966 height 567
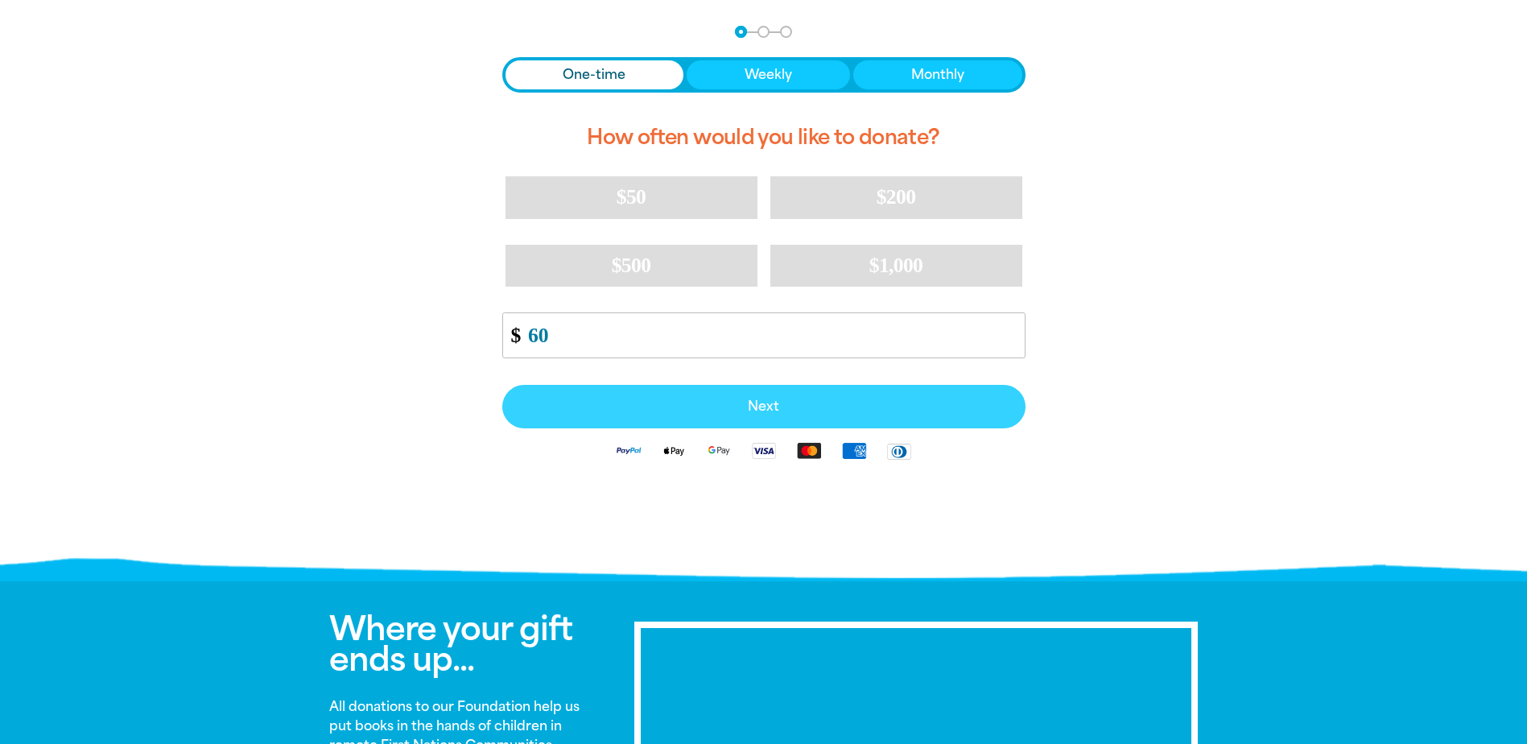
click at [772, 409] on span "Next" at bounding box center [764, 406] width 488 height 13
select select "AU"
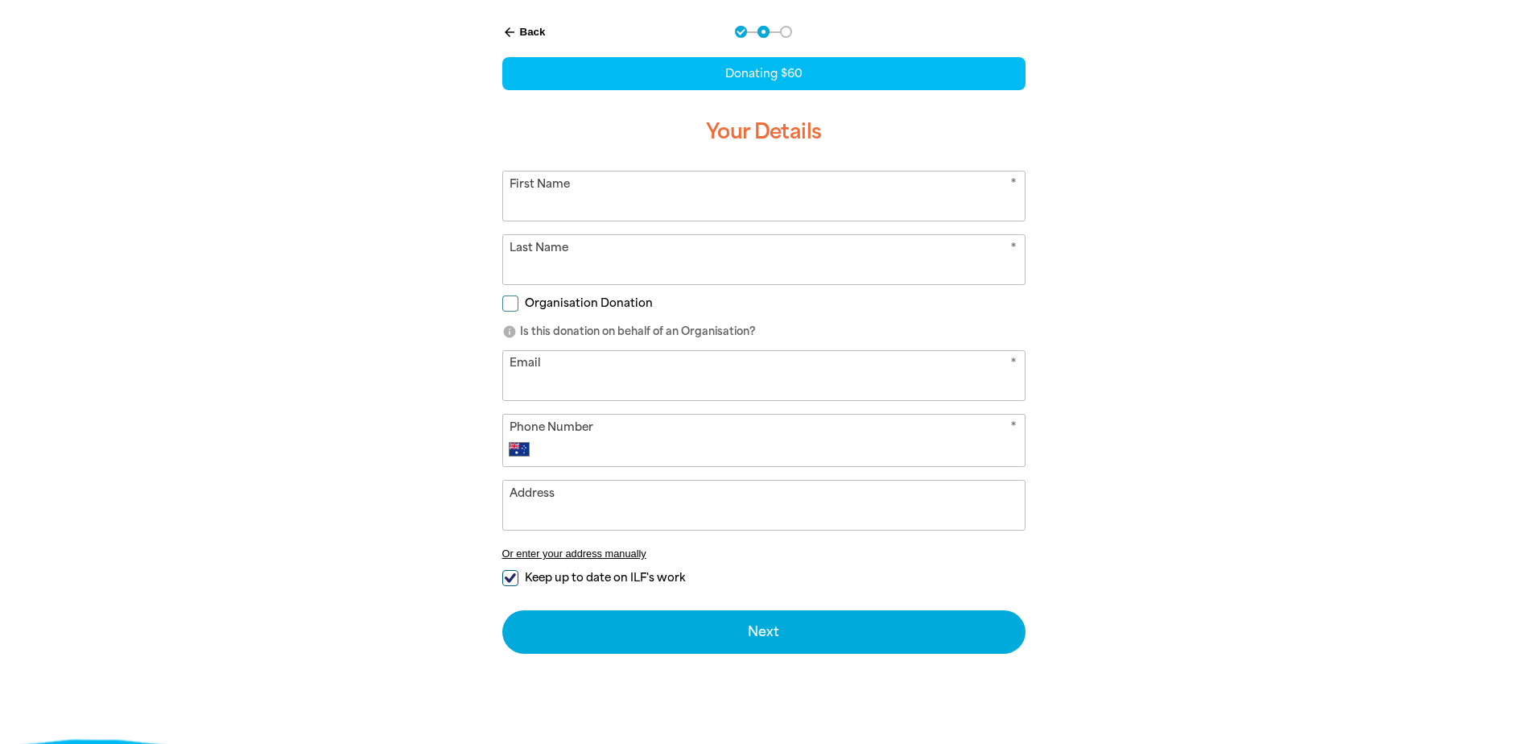
click at [637, 215] on input "First Name" at bounding box center [764, 195] width 522 height 49
type input "w"
type input "Wa"
click at [588, 277] on input "Last Name" at bounding box center [764, 259] width 522 height 49
type input "Siu"
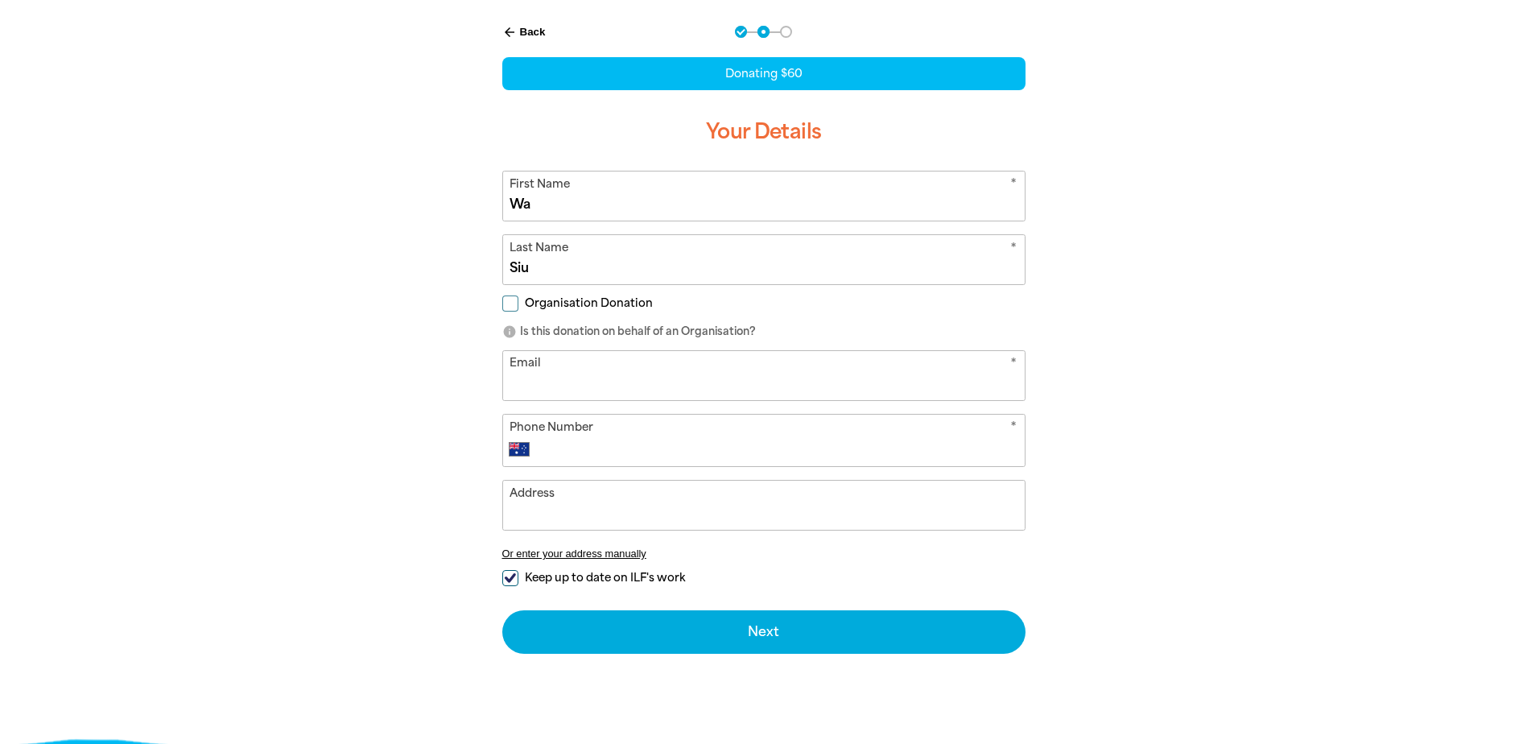
type input "[PERSON_NAME][EMAIL_ADDRESS][PERSON_NAME][DOMAIN_NAME]"
type input "[PHONE_NUMBER]"
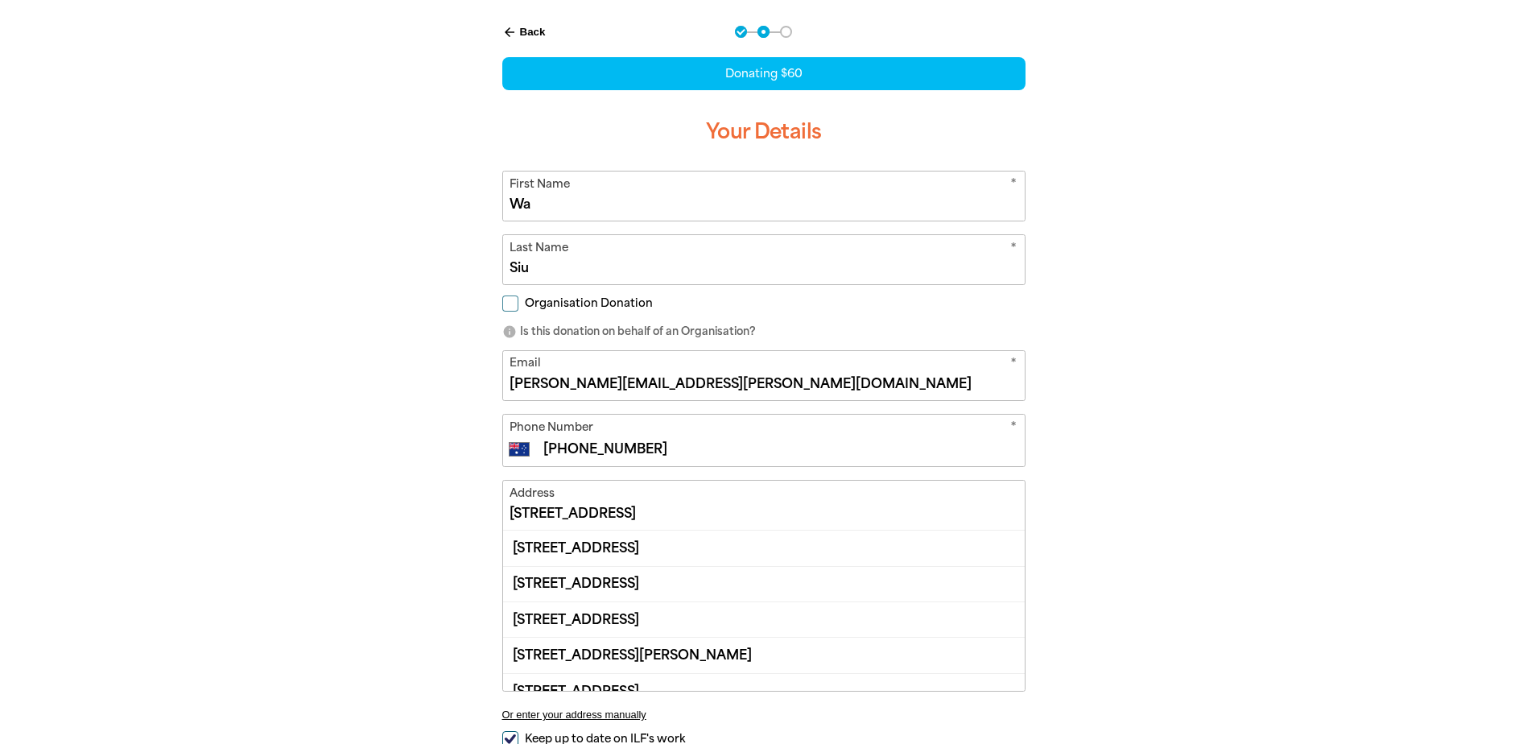
click at [612, 522] on input "[STREET_ADDRESS]" at bounding box center [764, 504] width 522 height 49
click at [552, 580] on div "[STREET_ADDRESS]" at bounding box center [764, 583] width 522 height 35
type input "[STREET_ADDRESS]"
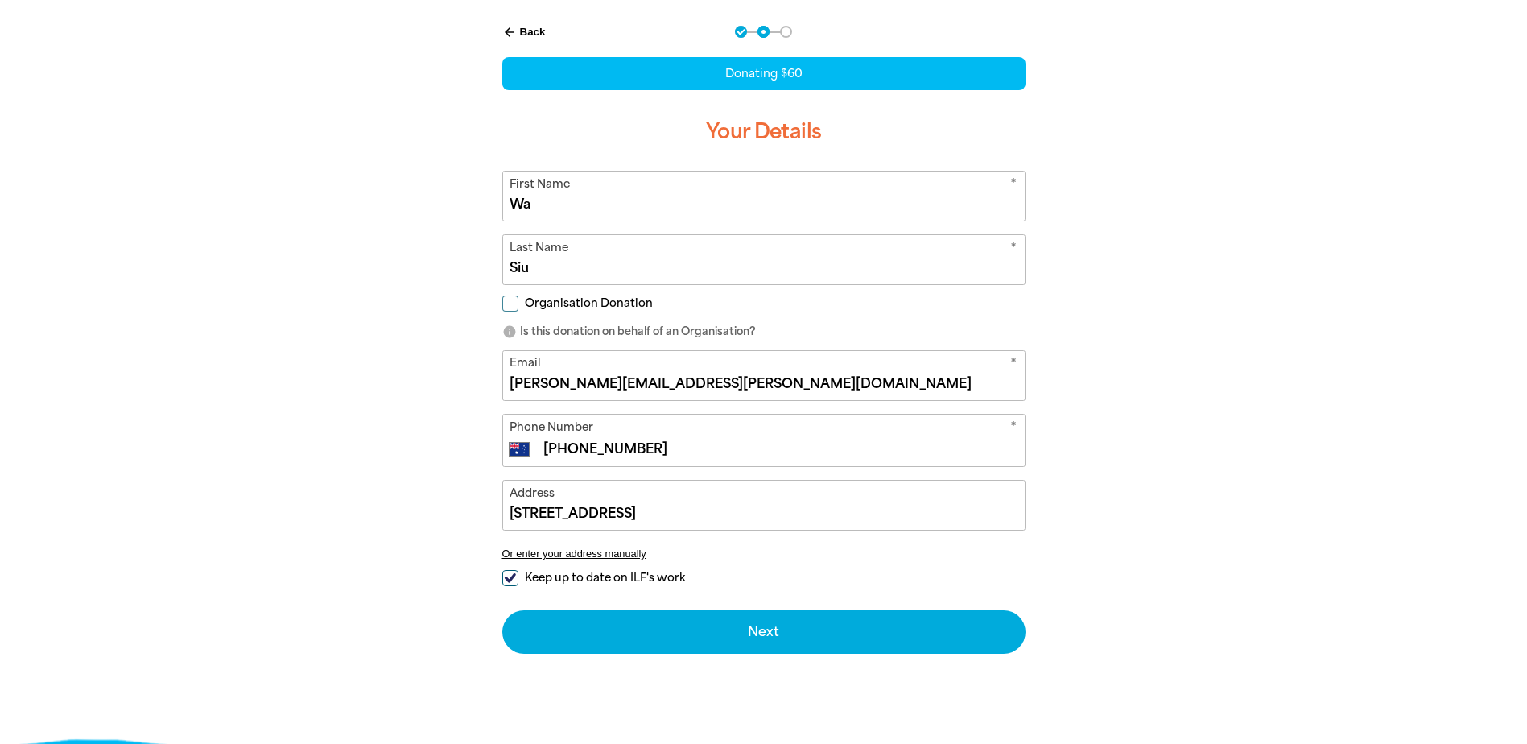
click at [381, 557] on div "arrow_back Back Step 1 Step 2 Step 3 Donating $60 Your Details * First Name Wa …" at bounding box center [764, 380] width 966 height 748
click at [515, 572] on input "Keep up to date on ILF's work" at bounding box center [510, 578] width 16 height 16
checkbox input "false"
click at [515, 309] on input "Organisation Donation" at bounding box center [510, 303] width 16 height 16
checkbox input "true"
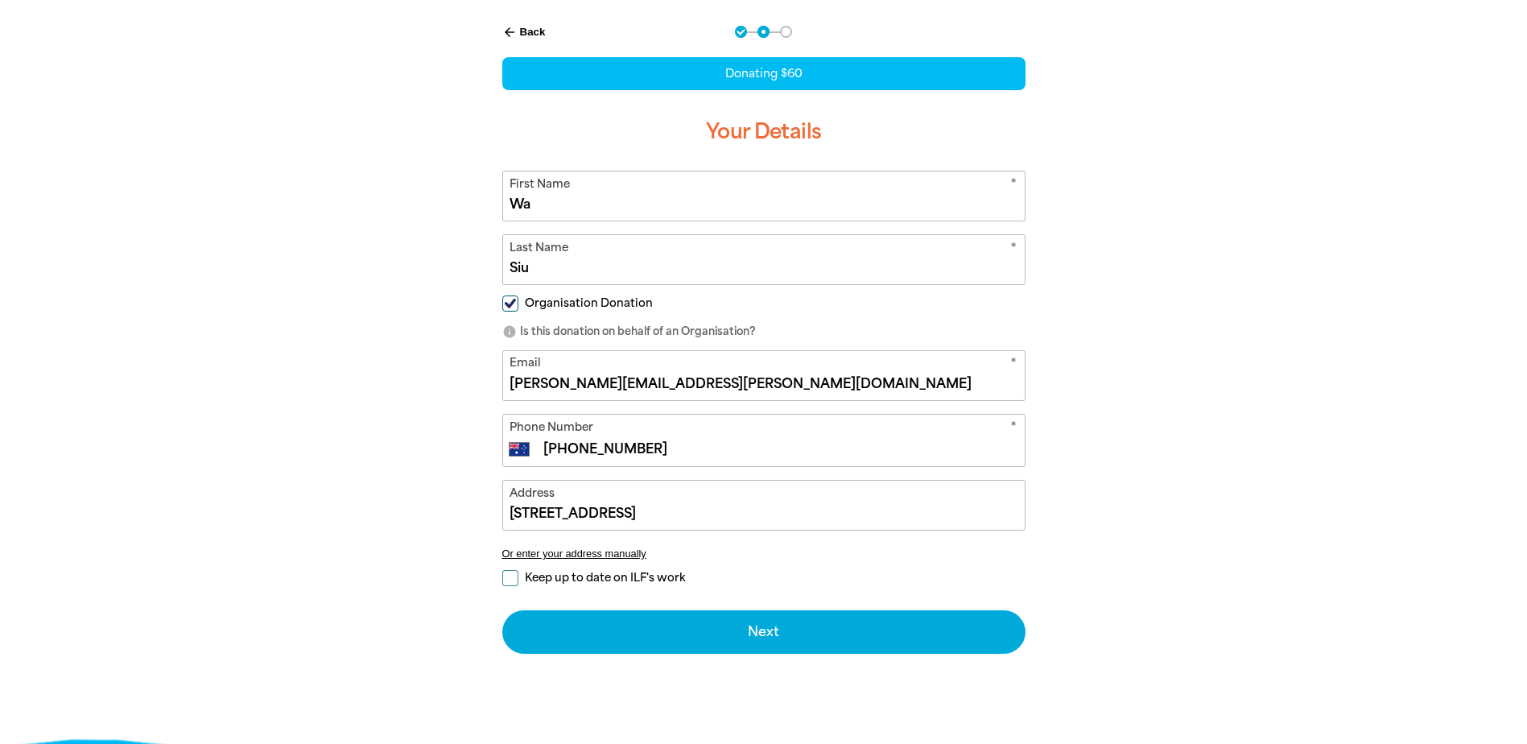
select select "AU"
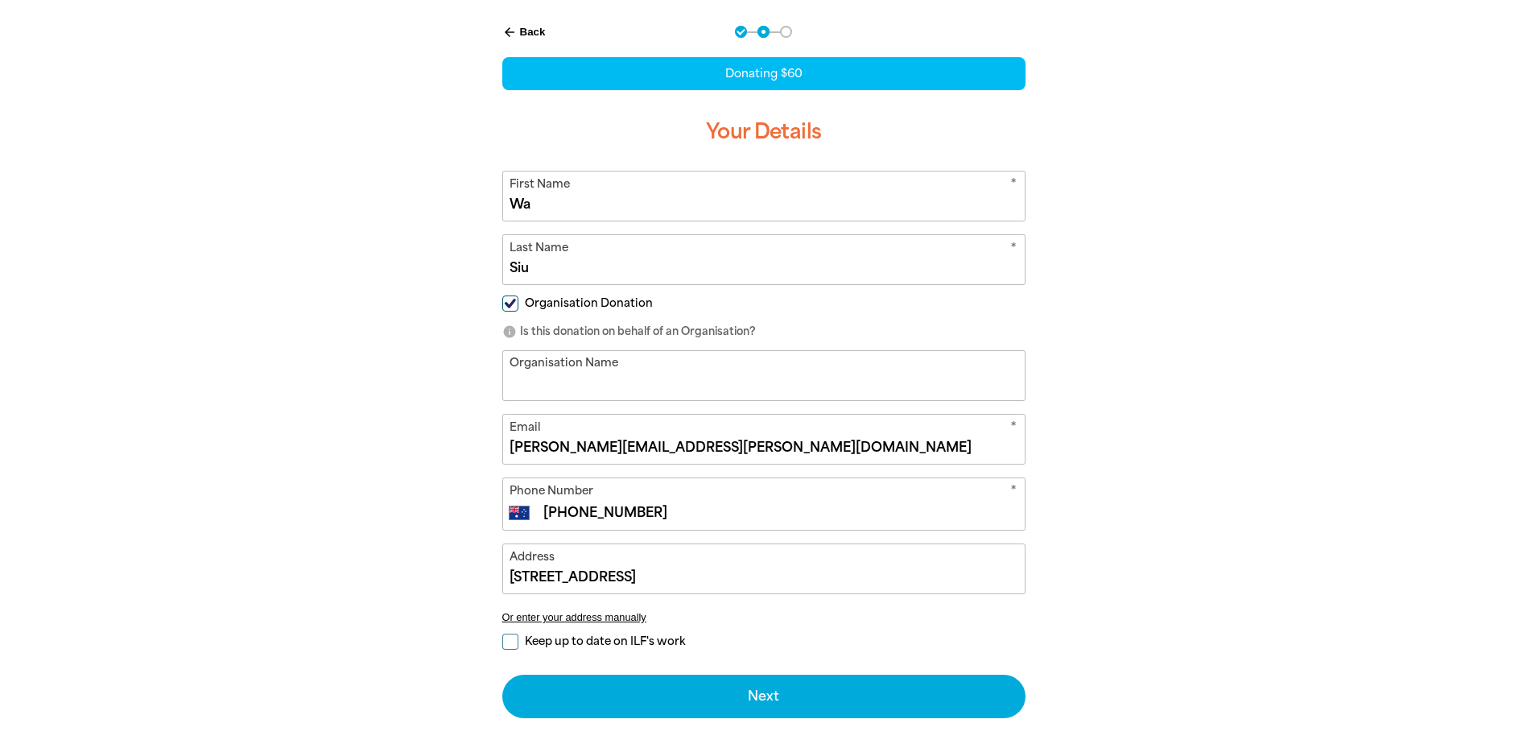
click at [566, 386] on input "Organisation Name" at bounding box center [764, 375] width 522 height 49
type input "[GEOGRAPHIC_DATA]"
click at [364, 481] on div "arrow_back Back Step 1 Step 2 Step 3 Donating $60 Your Details * First Name Wa …" at bounding box center [764, 412] width 966 height 812
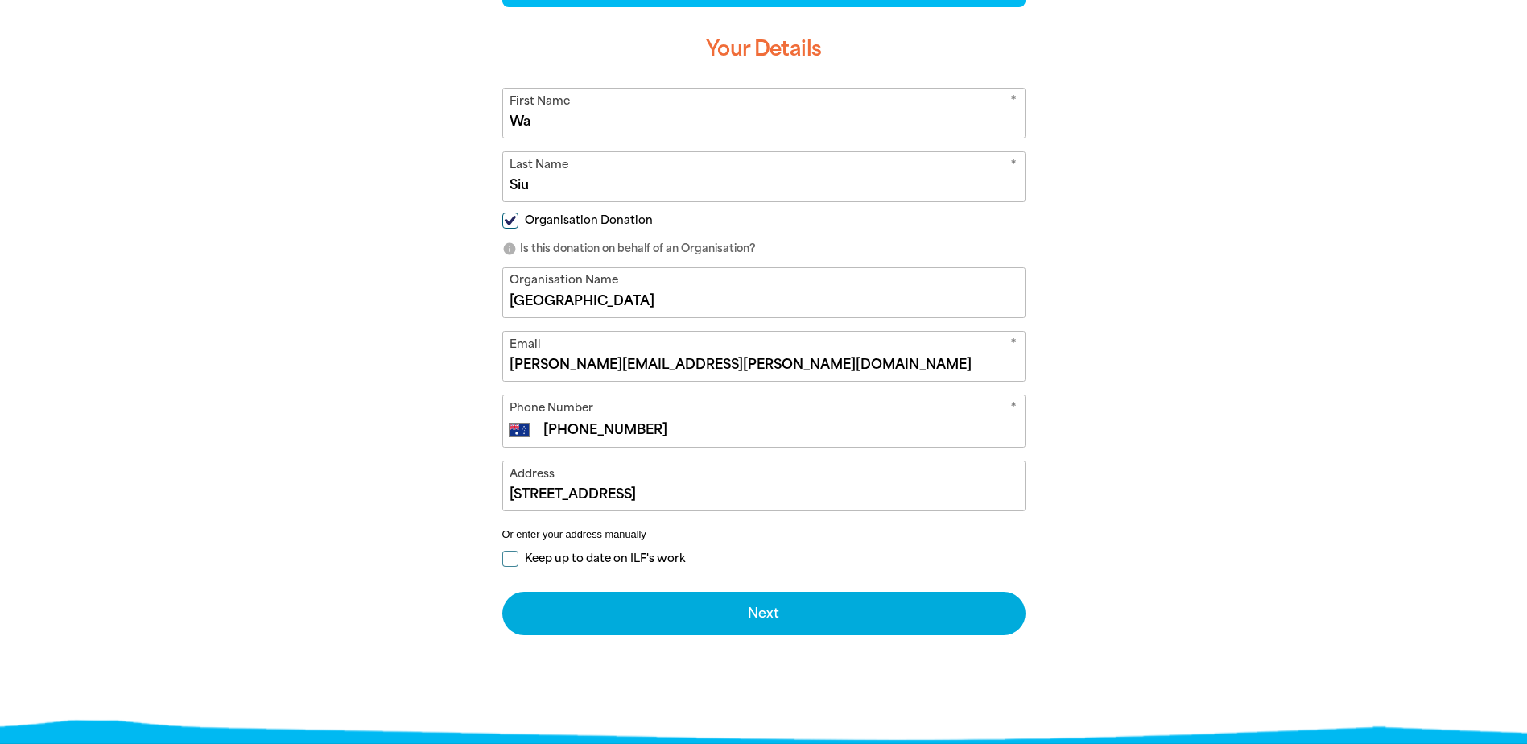
scroll to position [505, 0]
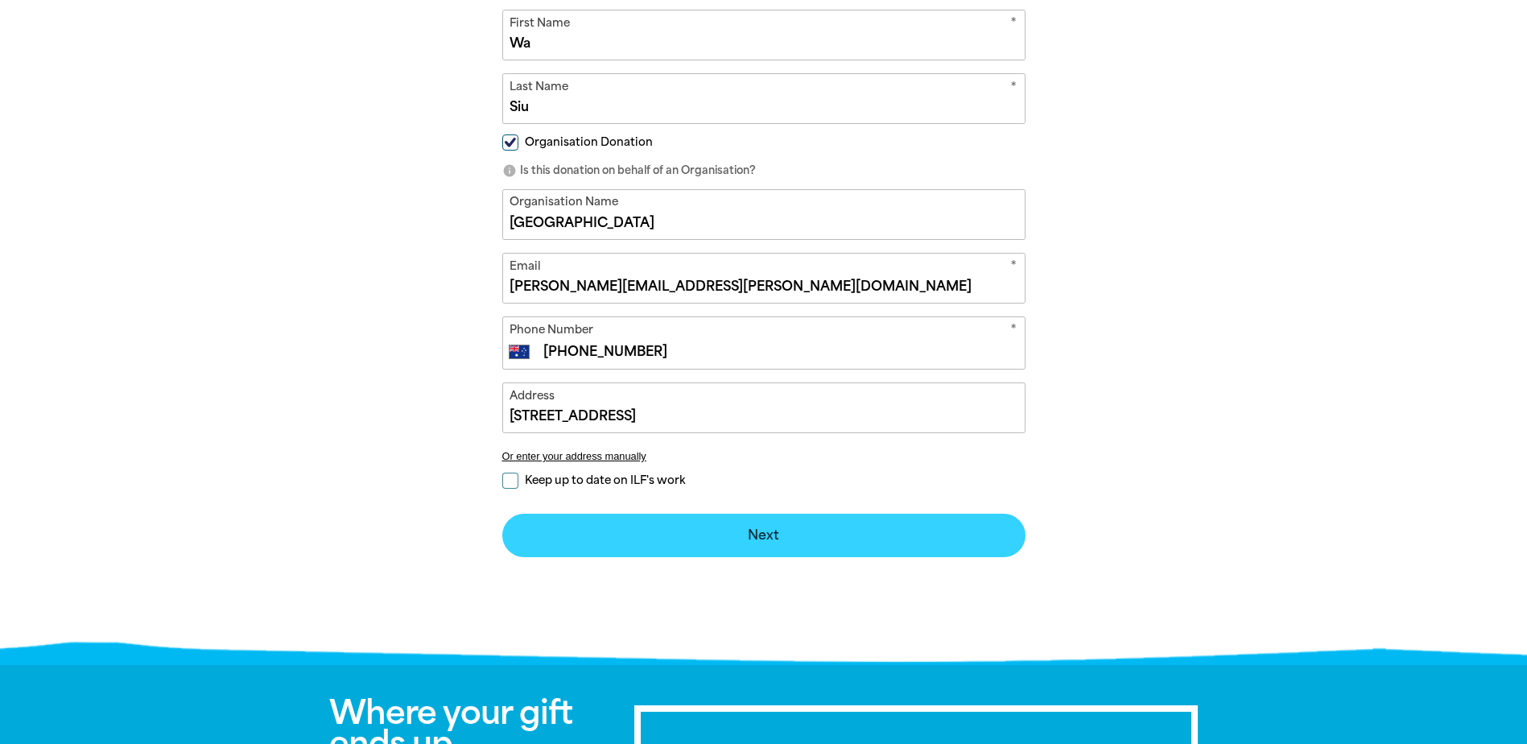
click at [787, 537] on button "Next chevron_right" at bounding box center [763, 534] width 523 height 43
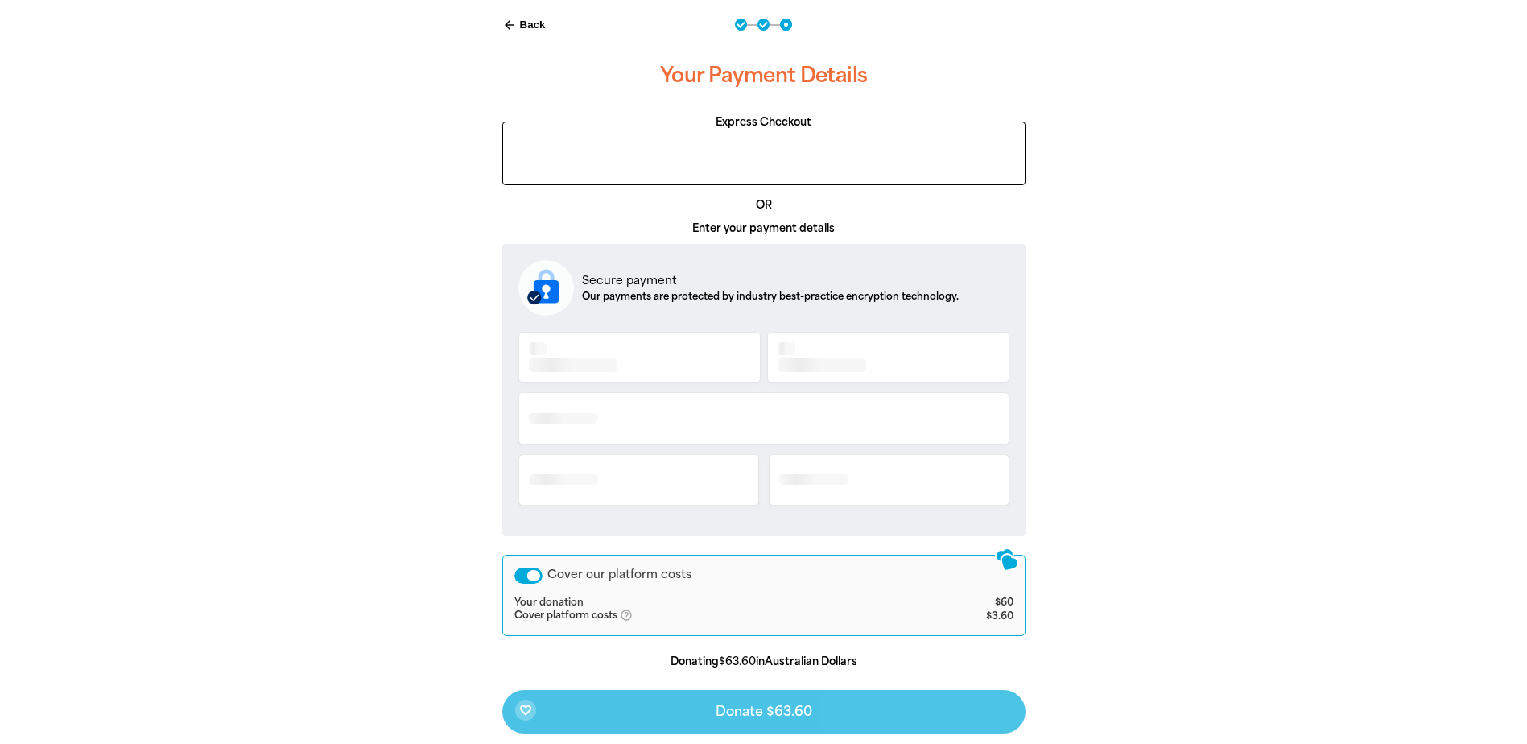
scroll to position [344, 0]
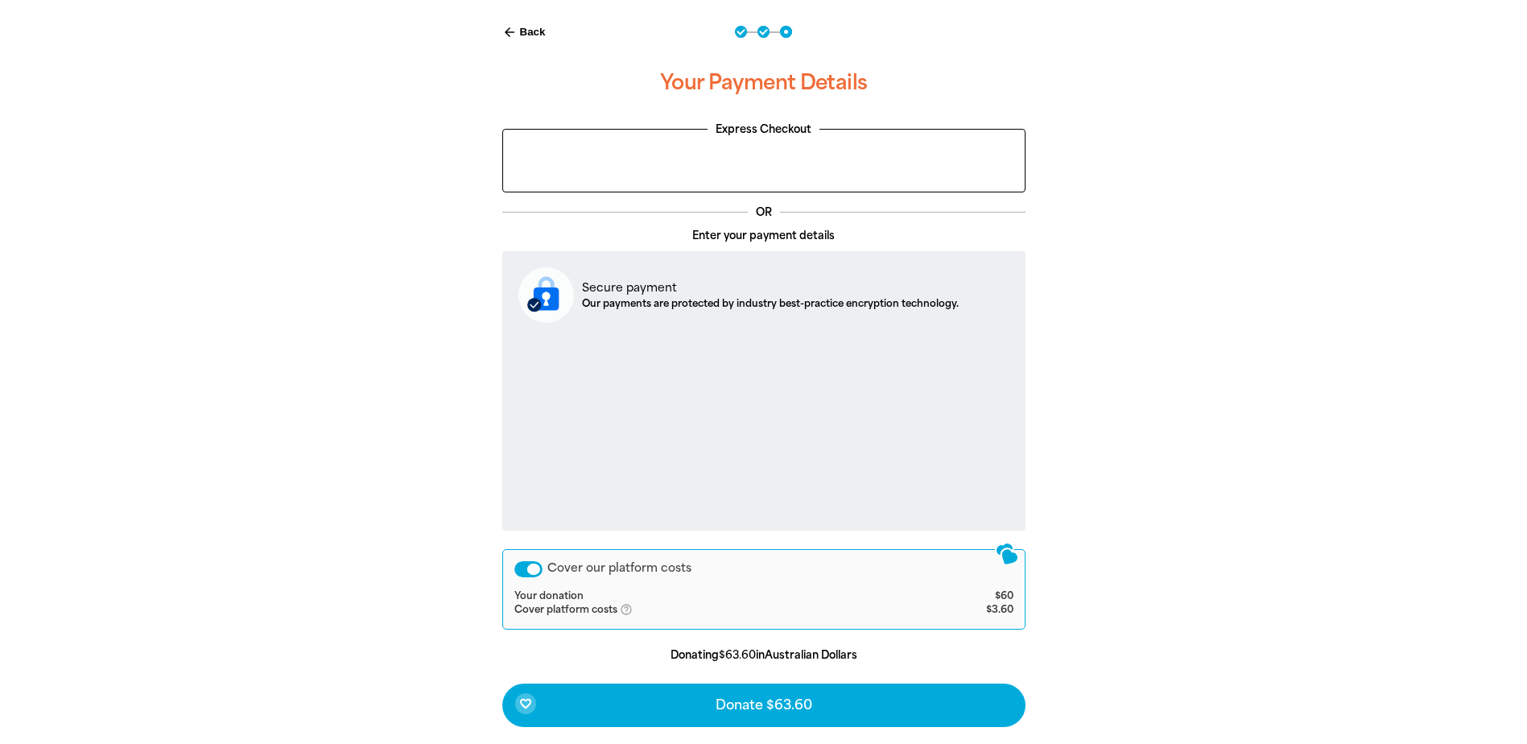
click at [390, 495] on div "arrow_back Back Step 1 Step 2 Step 3 Your Payment Details Express Checkout OR E…" at bounding box center [764, 416] width 966 height 821
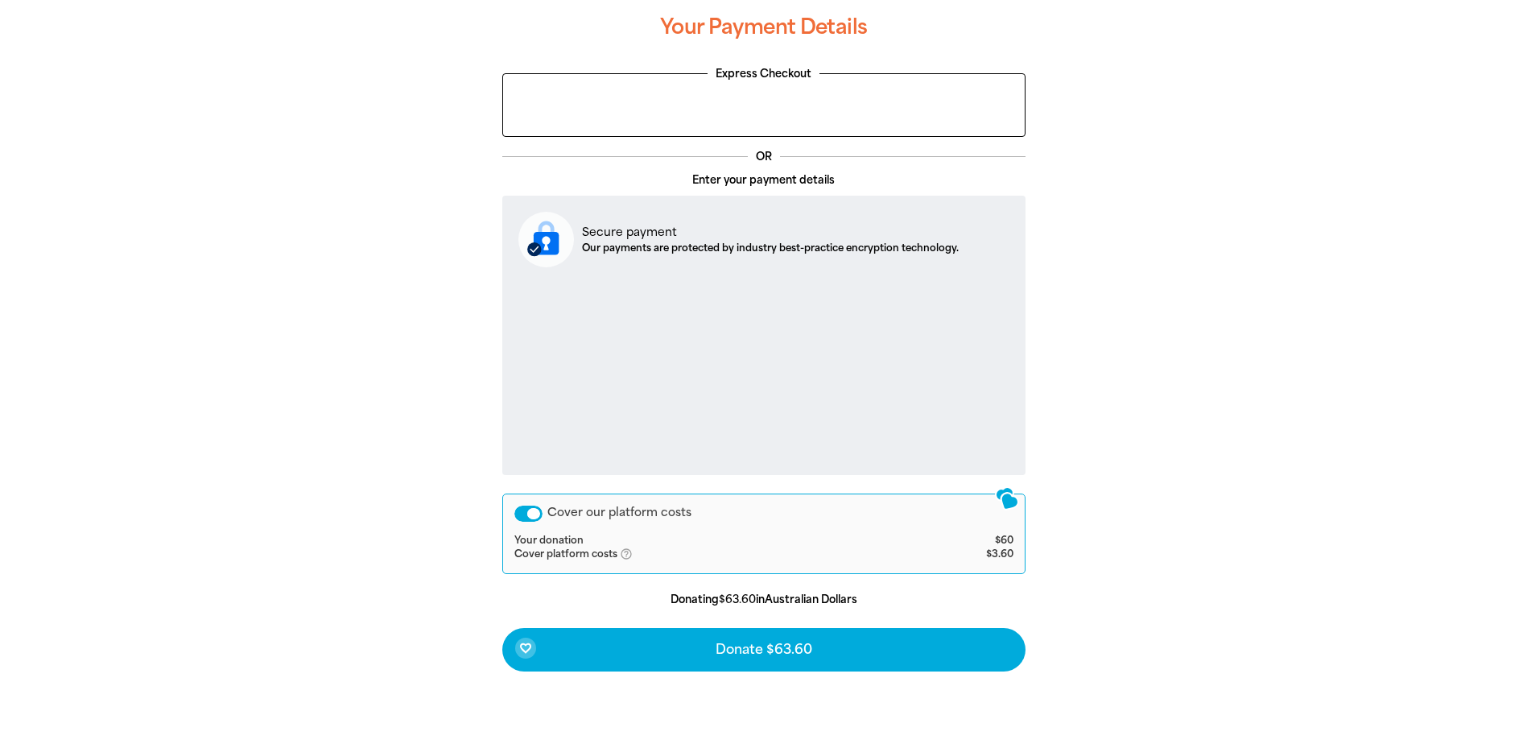
scroll to position [425, 0]
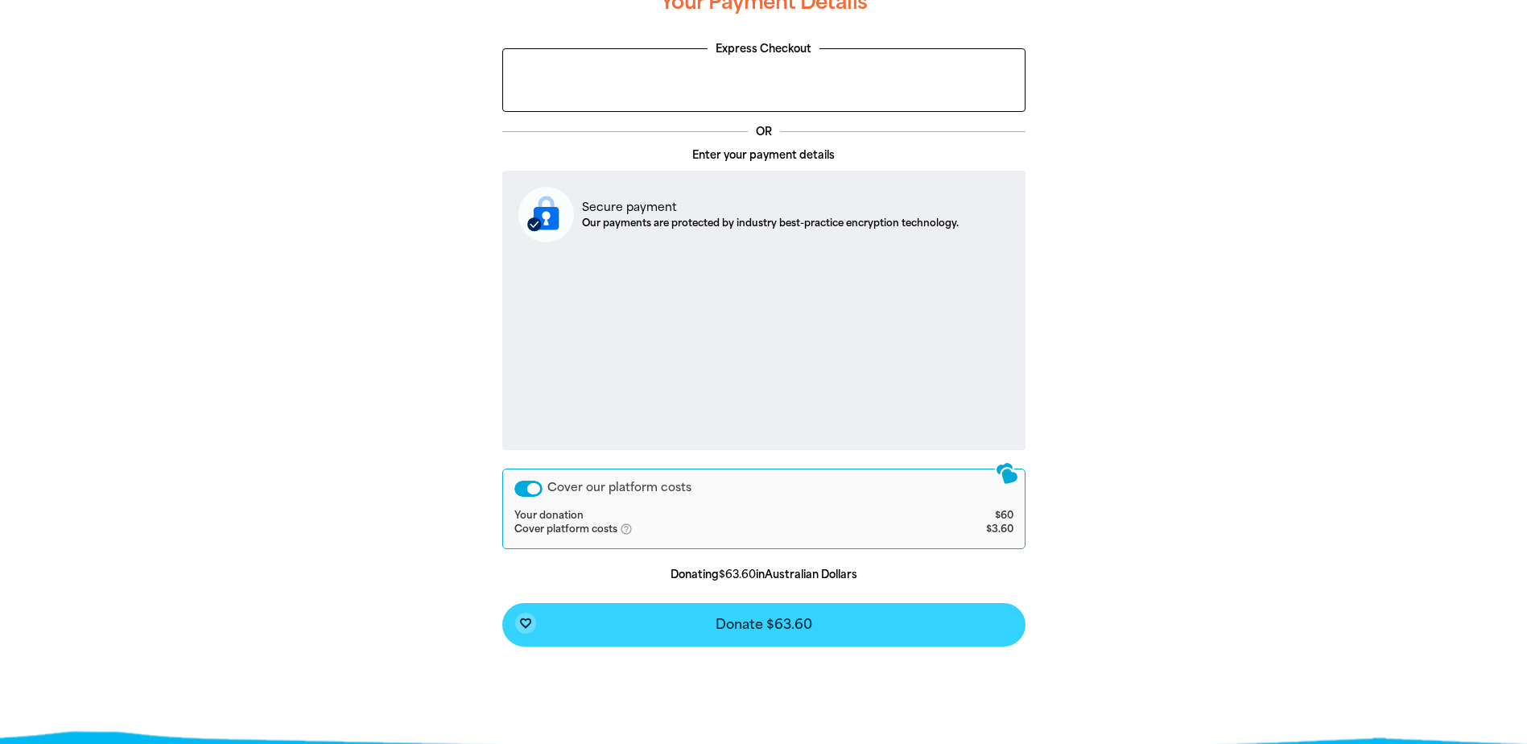
click at [776, 625] on span "Donate $63.60" at bounding box center [763, 624] width 97 height 13
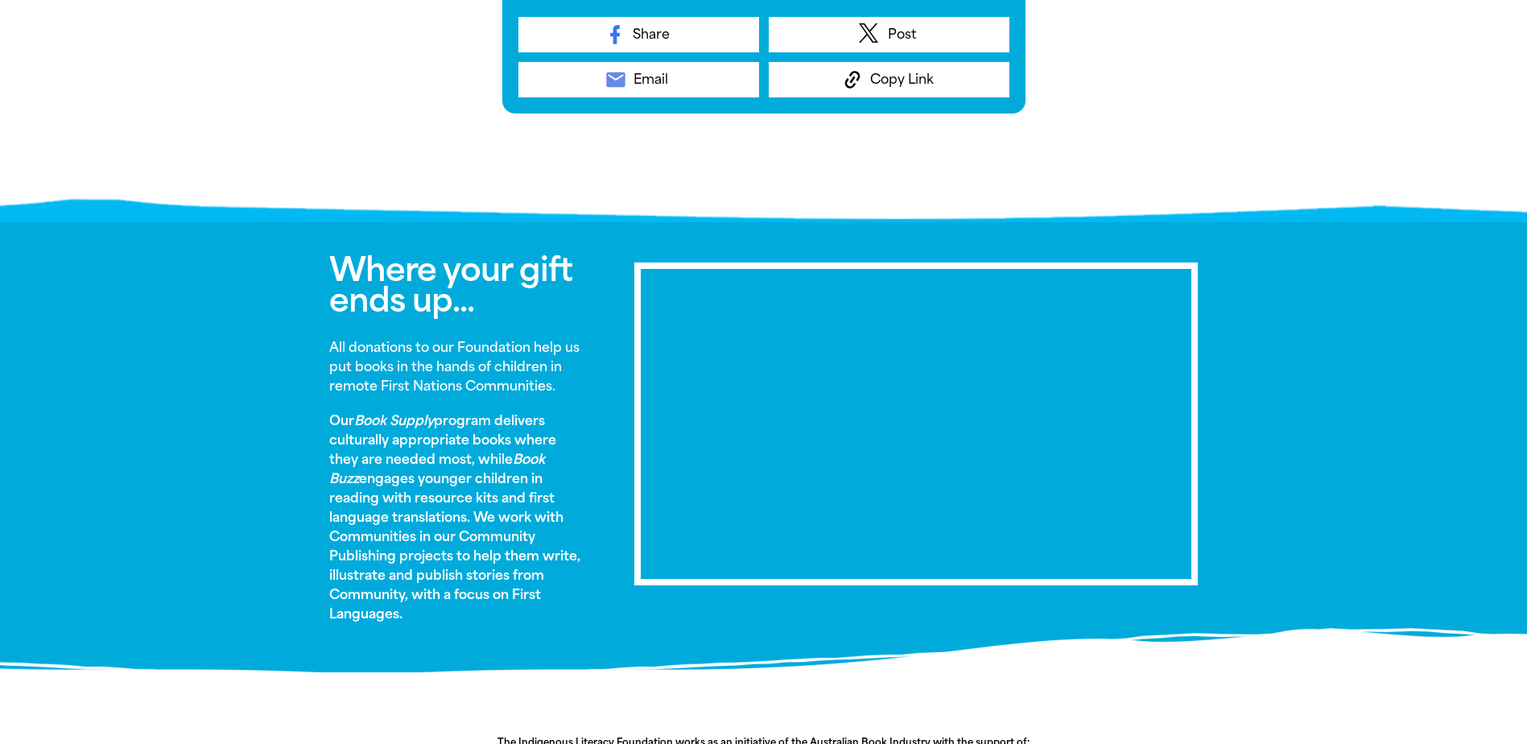
scroll to position [751, 0]
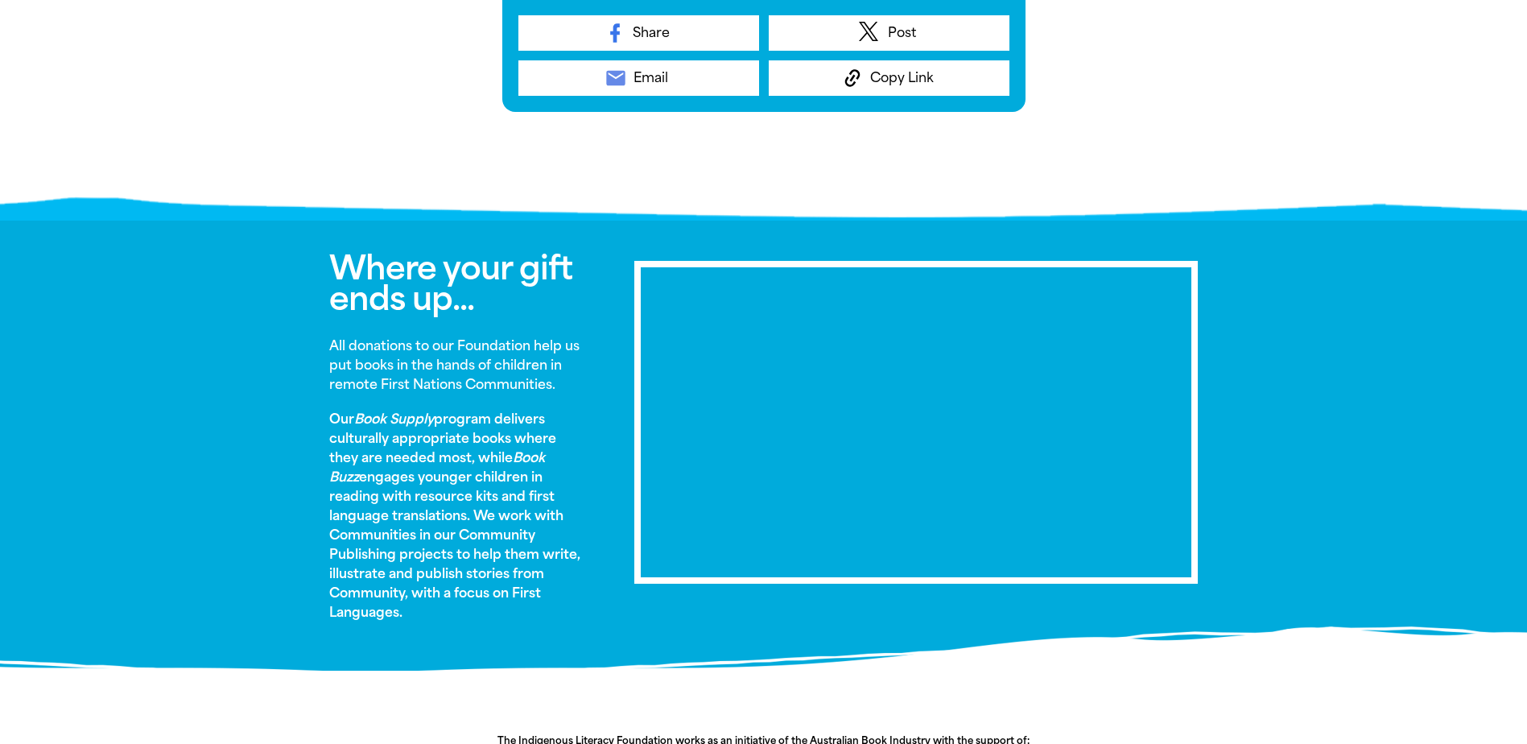
click at [212, 371] on div at bounding box center [763, 445] width 1527 height 449
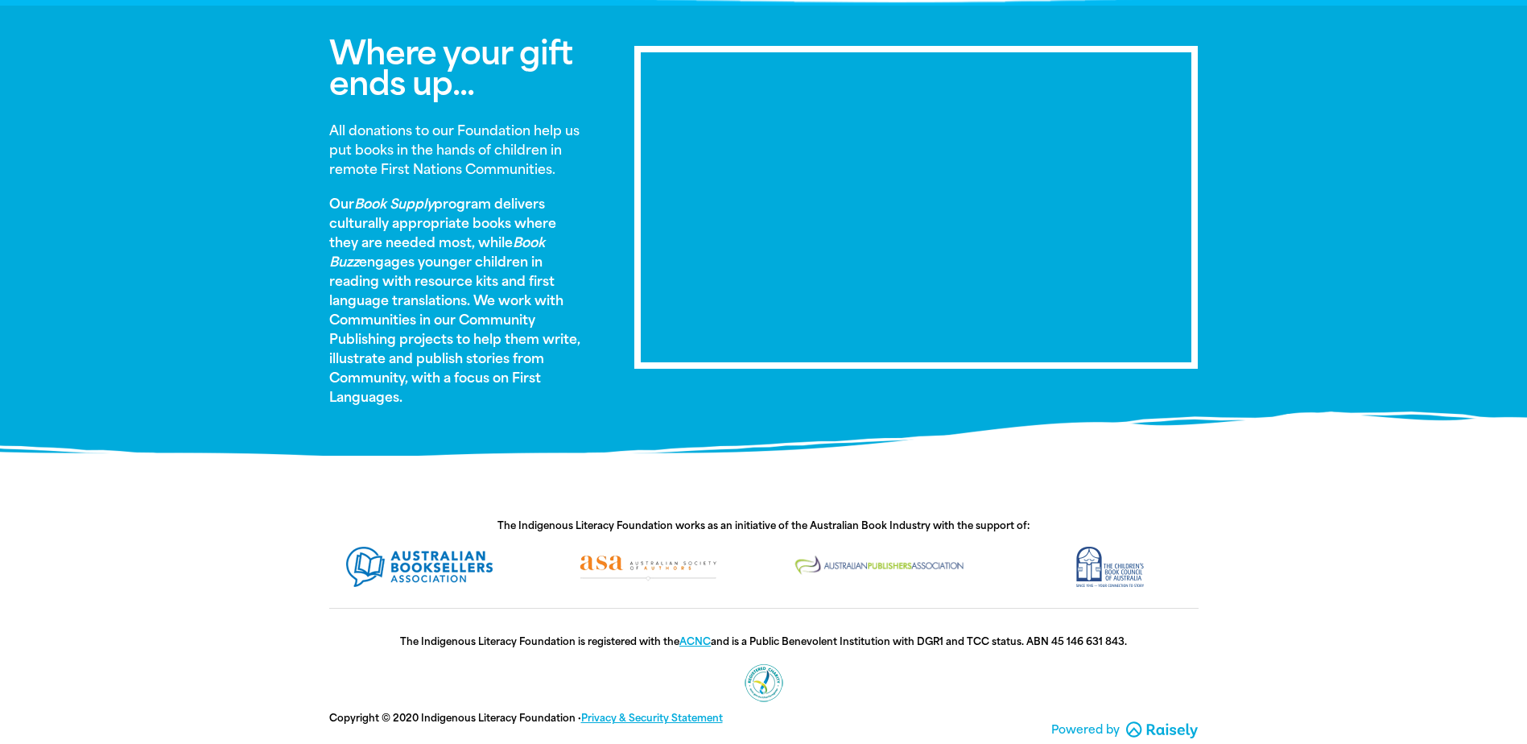
scroll to position [1010, 0]
